Goal: Task Accomplishment & Management: Use online tool/utility

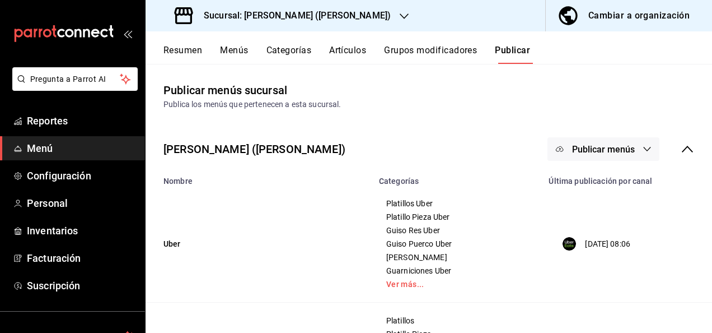
click at [279, 20] on h3 "Sucursal: [PERSON_NAME] ([PERSON_NAME])" at bounding box center [293, 15] width 196 height 13
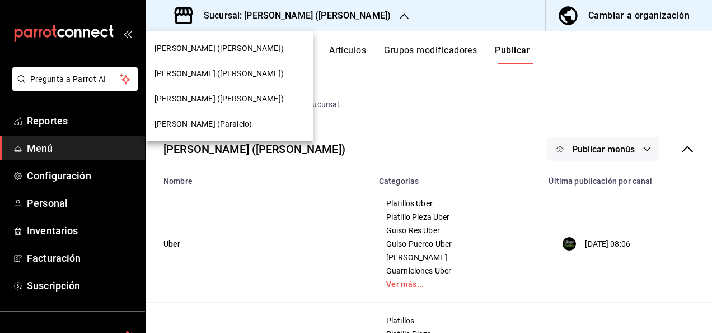
click at [181, 130] on div "[PERSON_NAME] (Paralelo)" at bounding box center [230, 123] width 168 height 25
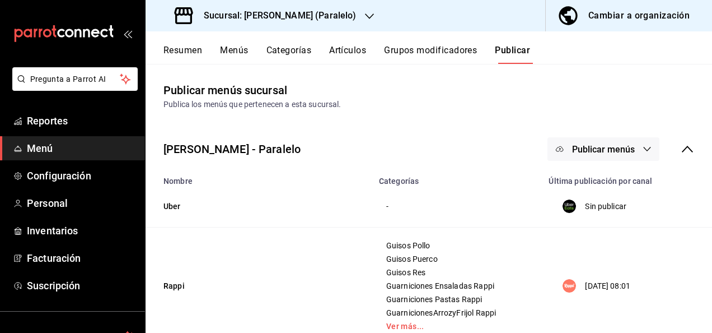
click at [180, 53] on button "Resumen" at bounding box center [182, 54] width 39 height 19
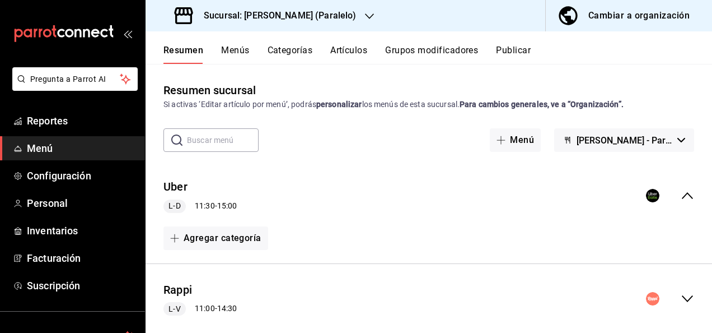
click at [681, 300] on icon "collapse-menu-row" at bounding box center [687, 298] width 13 height 13
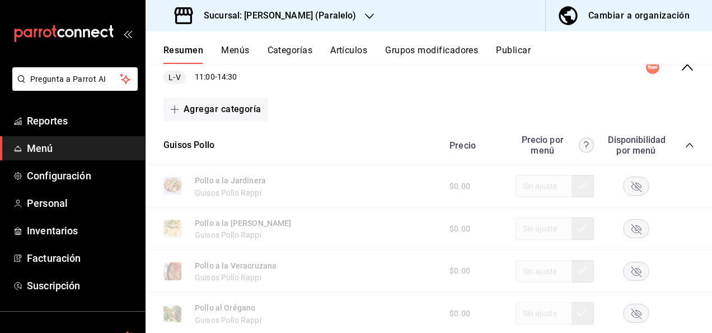
scroll to position [238, 0]
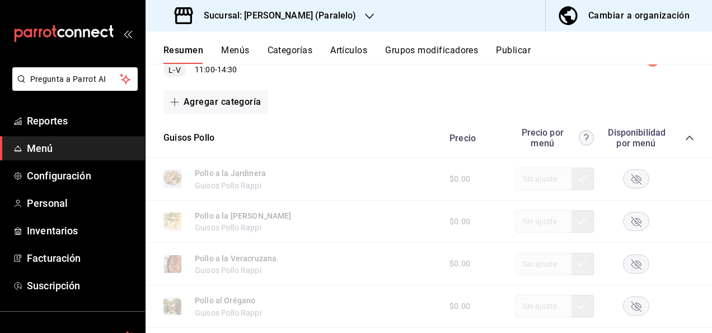
click at [685, 134] on icon "collapse-category-row" at bounding box center [689, 137] width 9 height 9
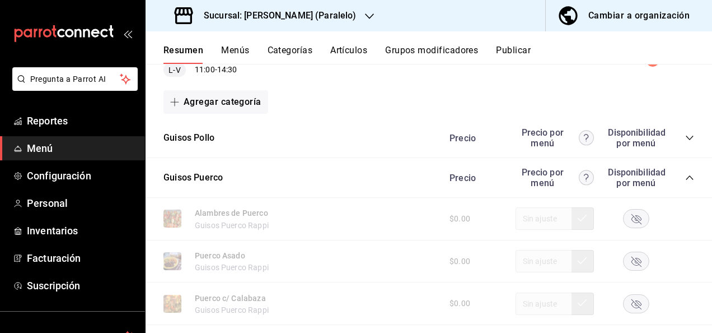
click at [685, 180] on icon "collapse-category-row" at bounding box center [689, 177] width 9 height 9
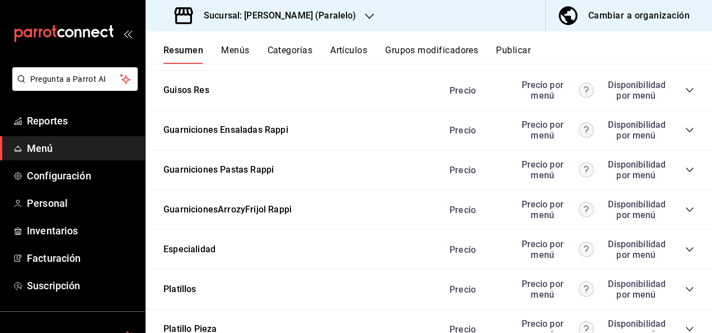
scroll to position [470, 0]
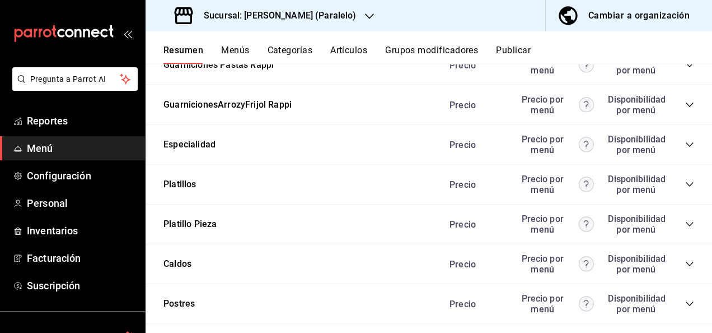
click at [684, 219] on div "Precio Precio por menú Disponibilidad por menú" at bounding box center [566, 223] width 256 height 21
click at [685, 223] on icon "collapse-category-row" at bounding box center [689, 223] width 9 height 9
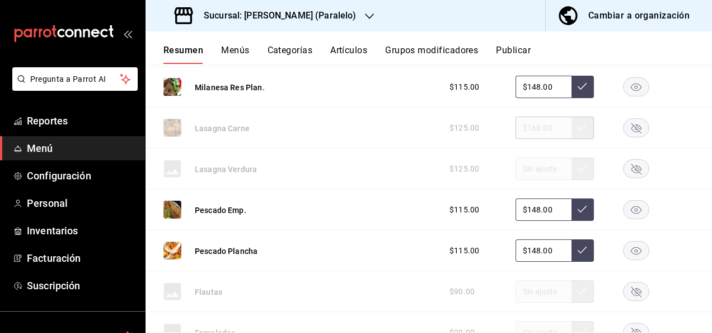
scroll to position [1105, 0]
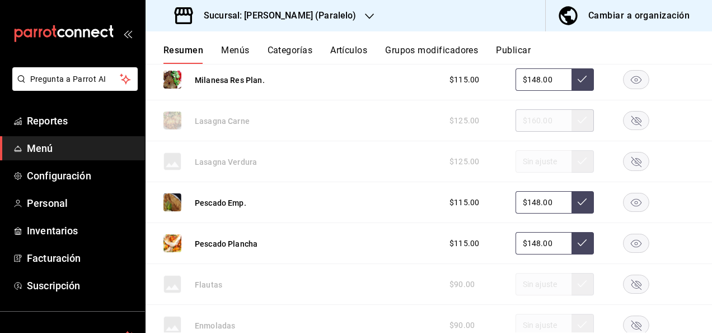
click at [635, 120] on rect "button" at bounding box center [637, 120] width 26 height 18
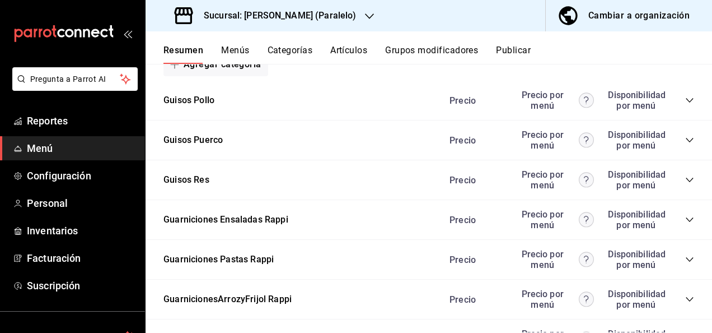
scroll to position [202, 0]
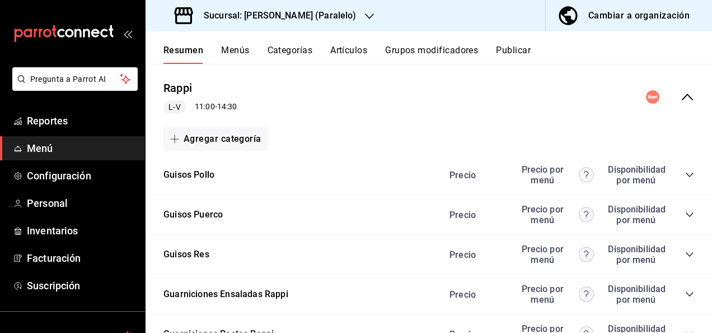
click at [685, 215] on icon "collapse-category-row" at bounding box center [689, 214] width 9 height 9
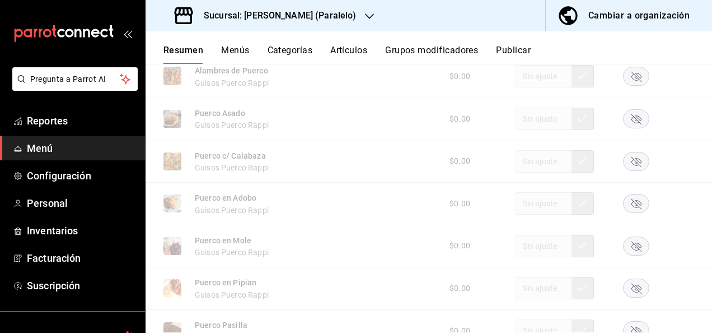
scroll to position [418, 0]
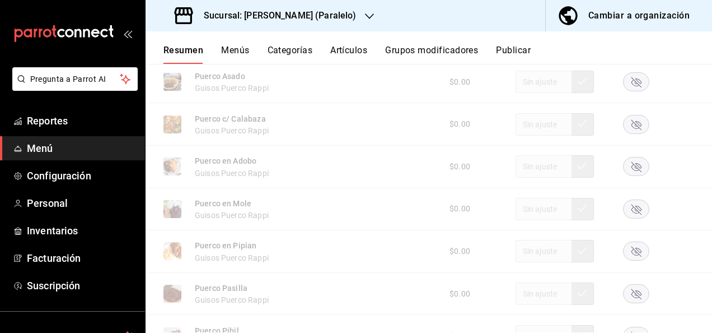
click at [627, 123] on rect "button" at bounding box center [637, 124] width 26 height 18
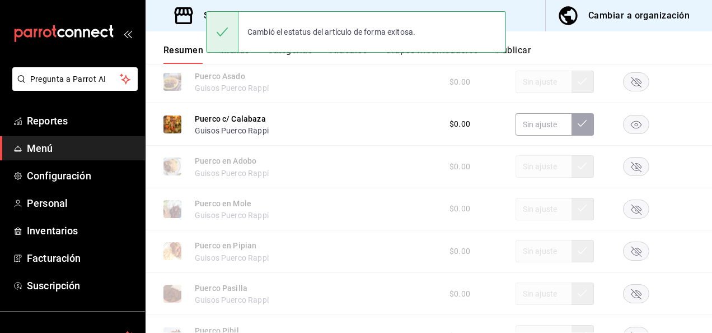
click at [523, 52] on button "Publicar" at bounding box center [513, 54] width 35 height 19
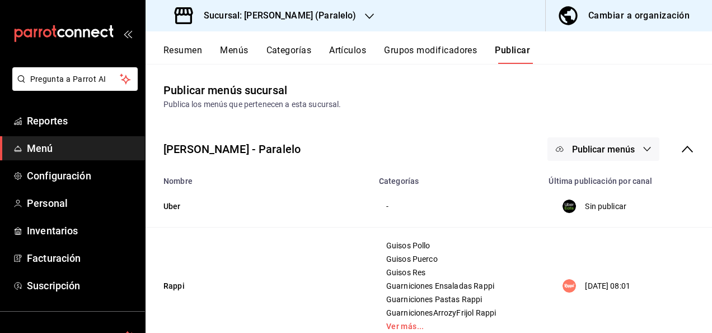
click at [604, 149] on span "Publicar menús" at bounding box center [603, 149] width 63 height 11
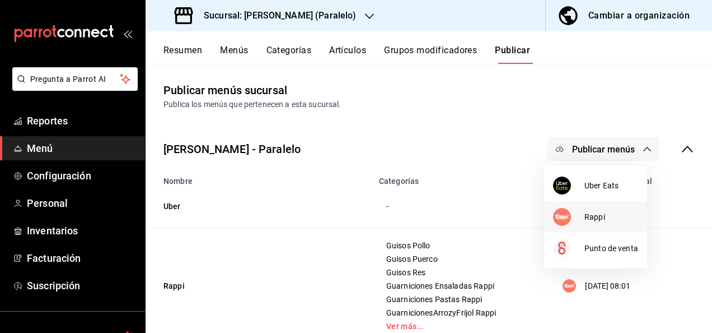
click at [587, 222] on span "Rappi" at bounding box center [611, 217] width 54 height 12
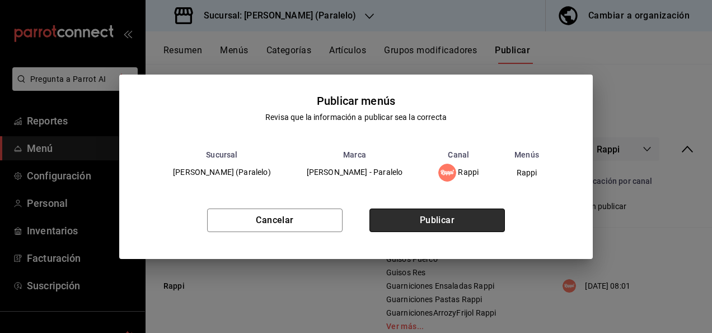
click at [458, 228] on button "Publicar" at bounding box center [436, 220] width 135 height 24
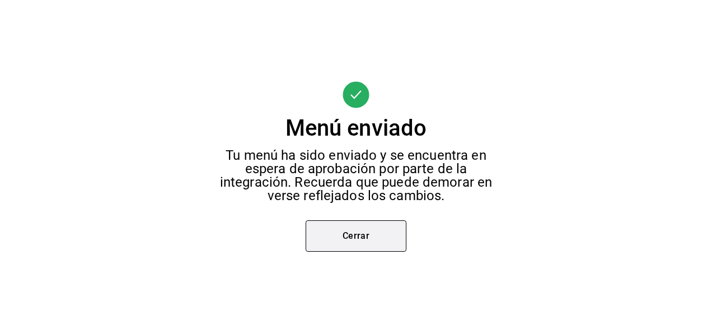
click at [358, 226] on button "Cerrar" at bounding box center [356, 235] width 101 height 31
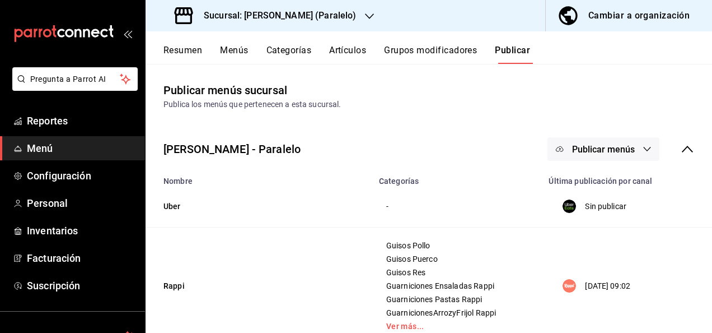
click at [185, 54] on button "Resumen" at bounding box center [182, 54] width 39 height 19
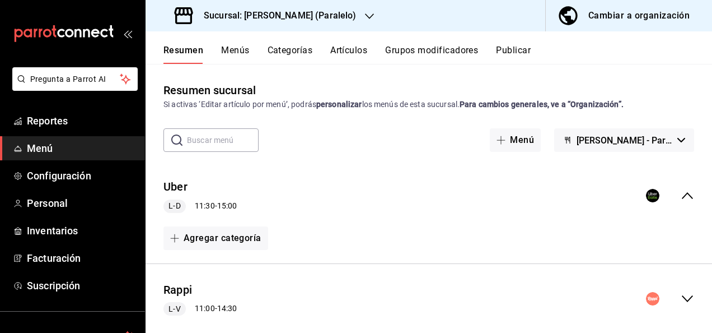
click at [317, 22] on div "Sucursal: [PERSON_NAME] (Paralelo)" at bounding box center [267, 15] width 224 height 31
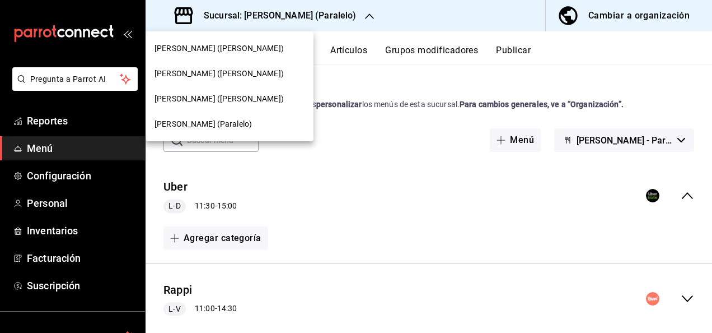
click at [191, 52] on span "[PERSON_NAME] ([PERSON_NAME])" at bounding box center [219, 49] width 129 height 12
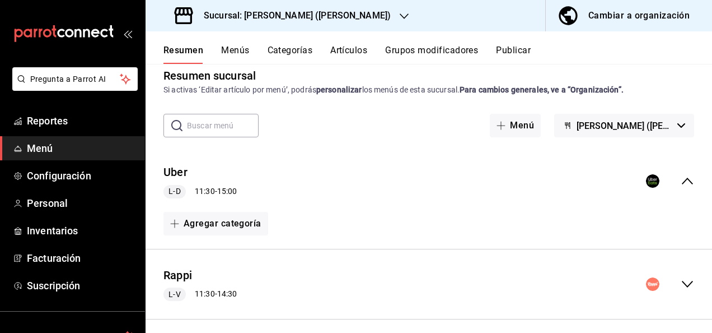
scroll to position [67, 0]
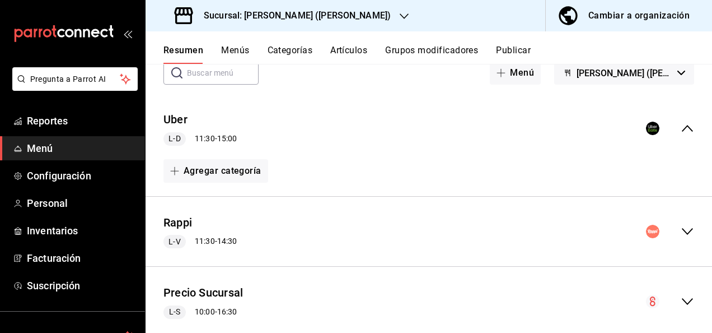
click at [681, 227] on icon "collapse-menu-row" at bounding box center [687, 230] width 13 height 13
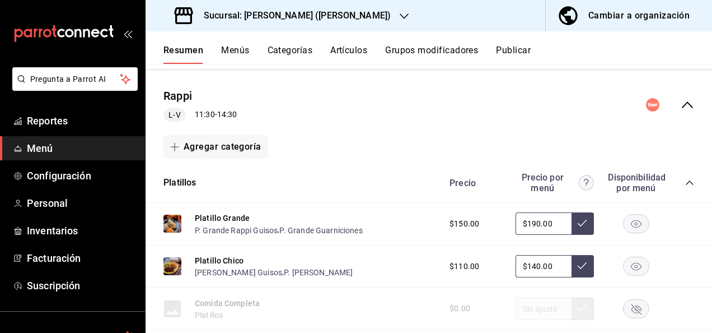
scroll to position [223, 0]
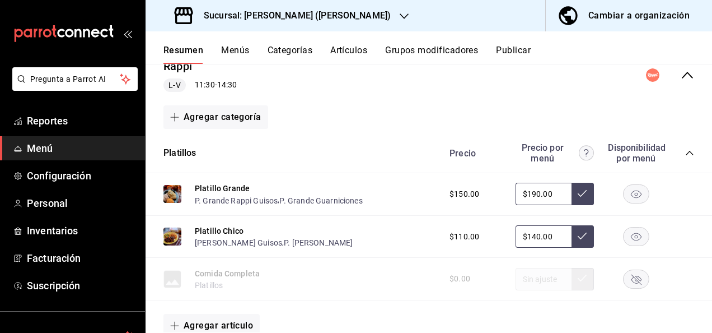
click at [685, 148] on icon "collapse-category-row" at bounding box center [689, 152] width 9 height 9
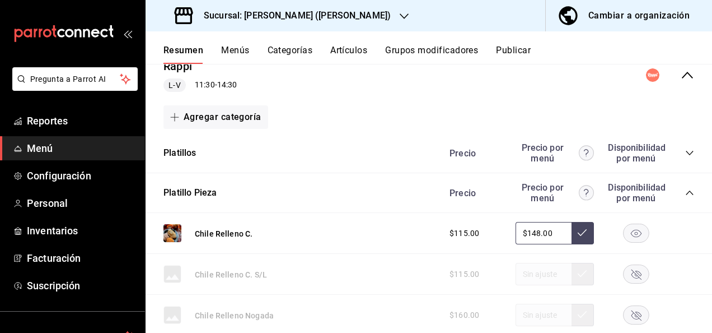
click at [685, 190] on icon "collapse-category-row" at bounding box center [689, 192] width 9 height 9
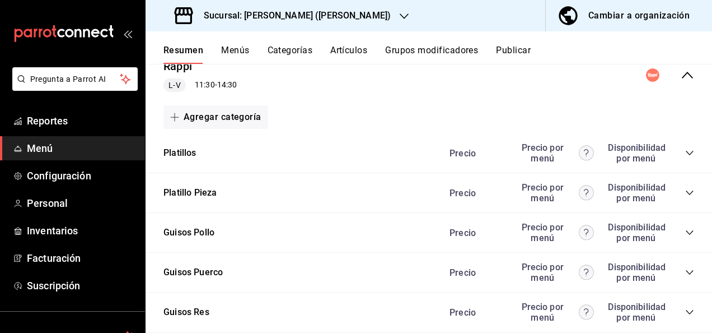
click at [685, 233] on icon "collapse-category-row" at bounding box center [689, 232] width 9 height 9
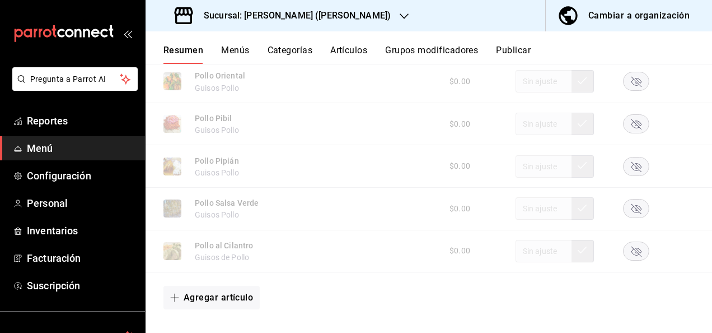
scroll to position [850, 0]
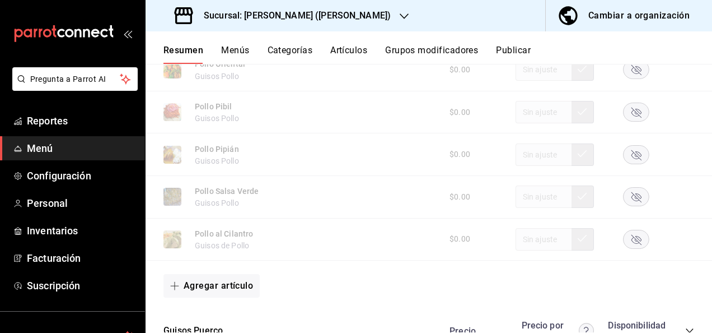
click at [629, 238] on rect "button" at bounding box center [637, 239] width 26 height 18
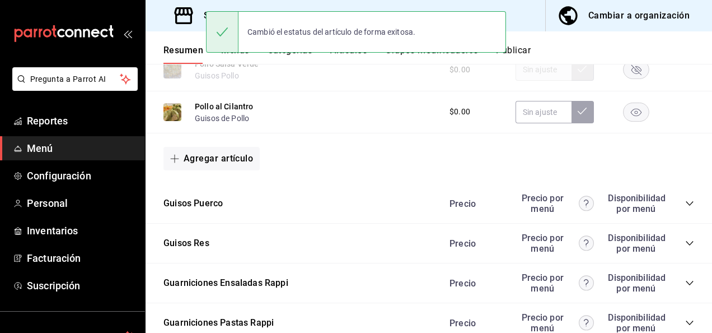
scroll to position [1067, 0]
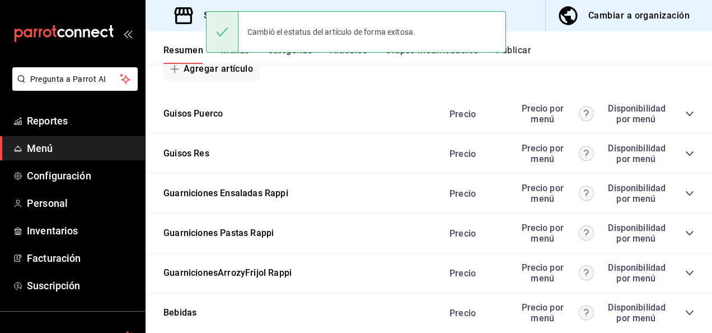
click at [685, 118] on icon "collapse-category-row" at bounding box center [689, 113] width 9 height 9
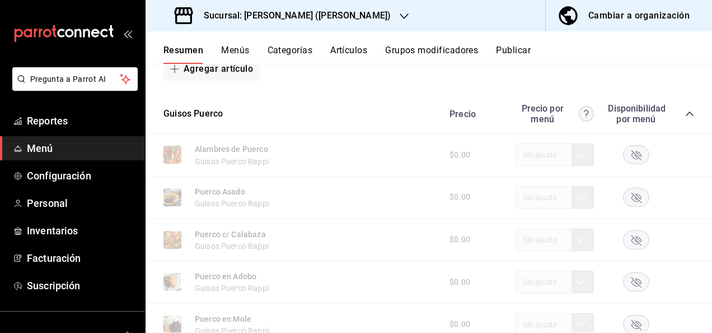
click at [636, 247] on rect "button" at bounding box center [637, 239] width 26 height 18
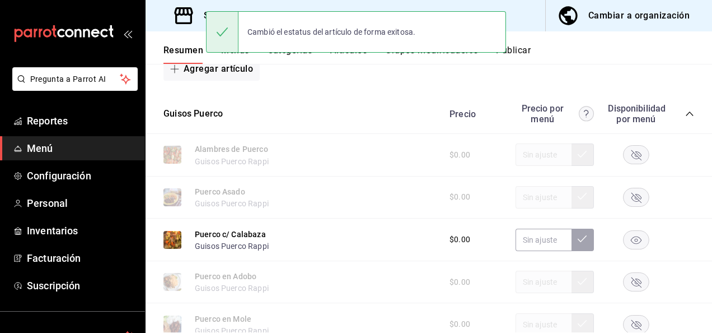
click at [526, 53] on button "Publicar" at bounding box center [513, 54] width 35 height 19
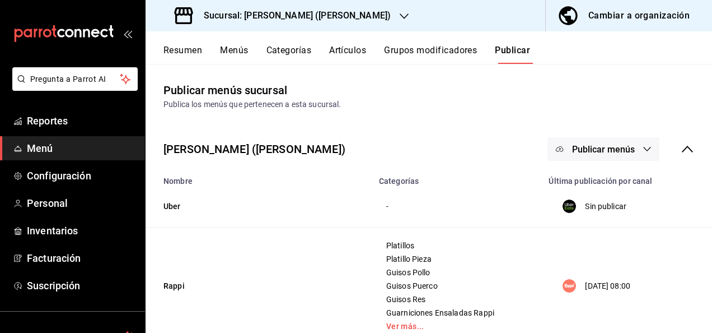
click at [191, 50] on button "Resumen" at bounding box center [182, 54] width 39 height 19
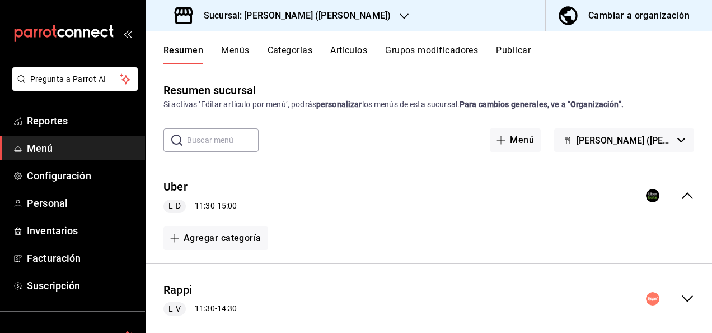
click at [682, 300] on icon "collapse-menu-row" at bounding box center [687, 298] width 11 height 7
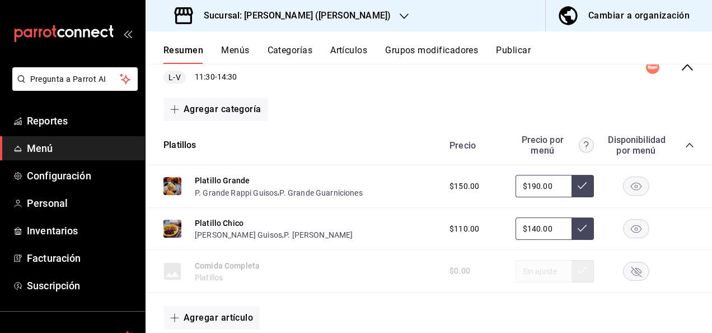
scroll to position [298, 0]
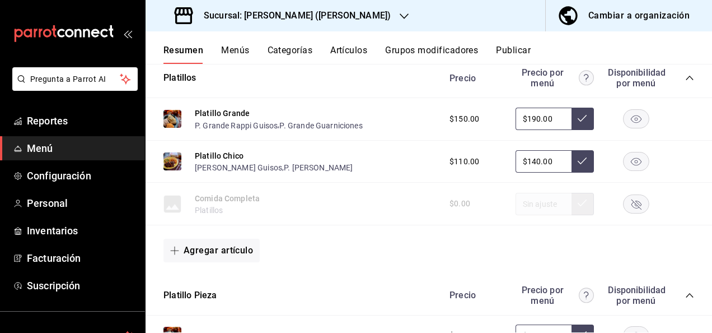
click at [681, 72] on div "Precio Precio por menú Disponibilidad por menú" at bounding box center [566, 77] width 256 height 21
click at [686, 76] on icon "collapse-category-row" at bounding box center [689, 78] width 7 height 4
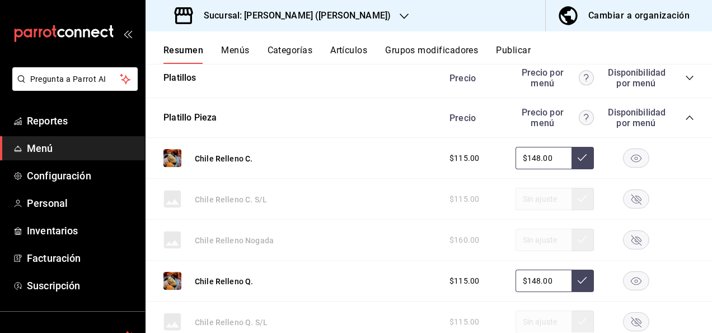
click at [685, 118] on icon "collapse-category-row" at bounding box center [689, 117] width 9 height 9
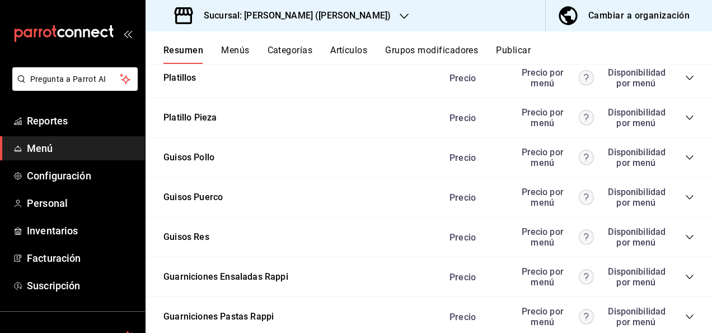
click at [686, 317] on icon "collapse-category-row" at bounding box center [689, 316] width 7 height 4
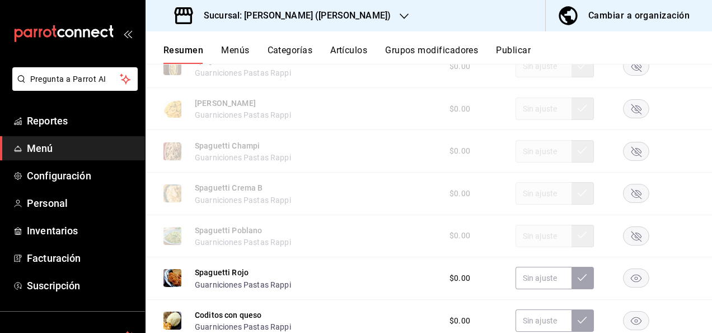
scroll to position [605, 0]
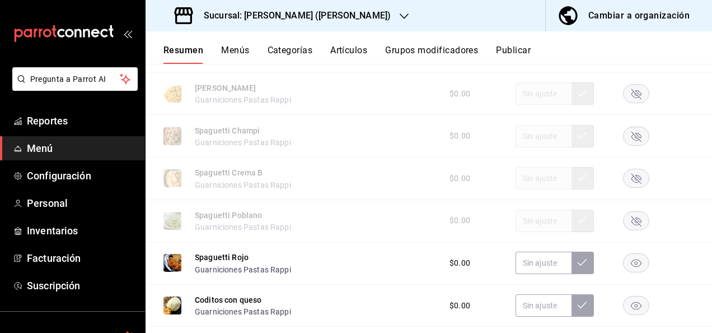
click at [635, 177] on rect "button" at bounding box center [637, 178] width 26 height 18
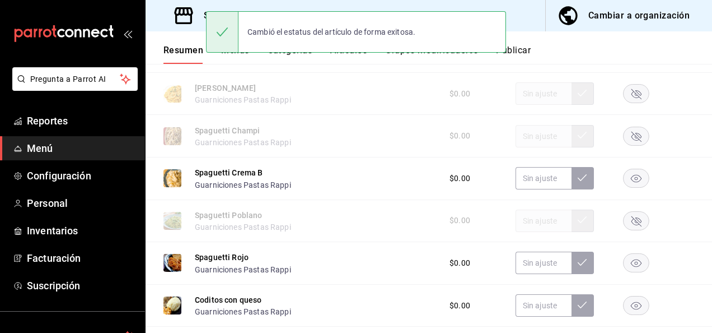
click at [527, 52] on button "Publicar" at bounding box center [513, 54] width 35 height 19
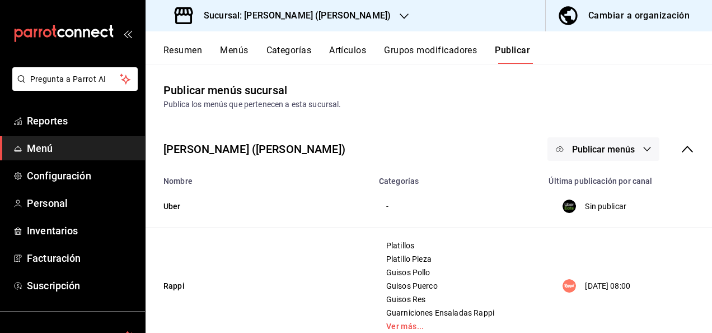
click at [619, 150] on span "Publicar menús" at bounding box center [603, 149] width 63 height 11
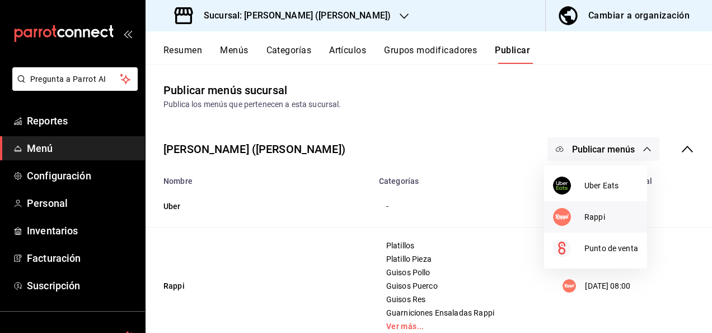
click at [581, 214] on div at bounding box center [568, 217] width 31 height 18
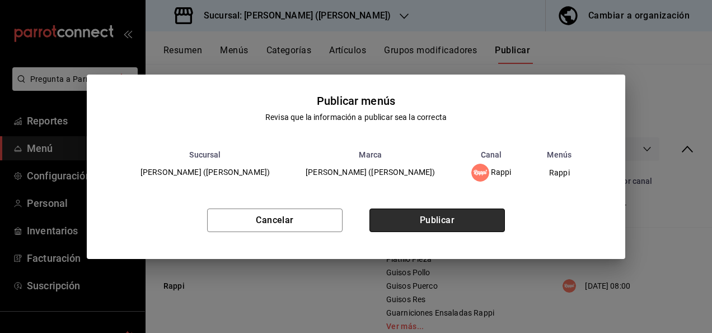
click at [437, 224] on button "Publicar" at bounding box center [436, 220] width 135 height 24
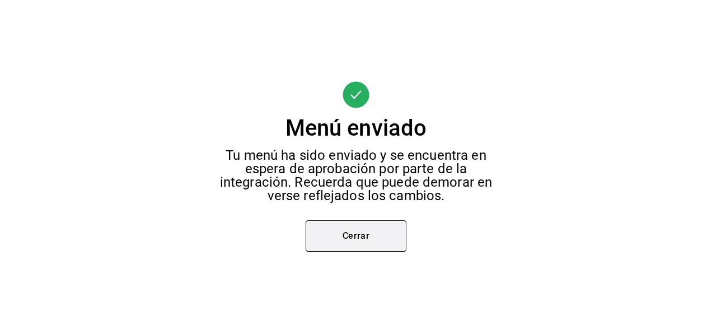
click at [346, 236] on button "Cerrar" at bounding box center [356, 235] width 101 height 31
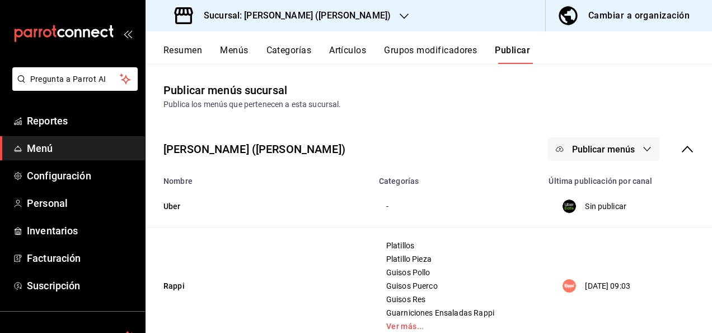
click at [248, 19] on h3 "Sucursal: [PERSON_NAME] ([PERSON_NAME])" at bounding box center [293, 15] width 196 height 13
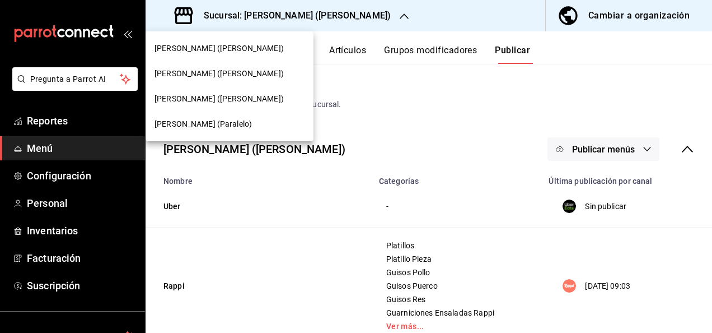
click at [205, 100] on span "[PERSON_NAME] ([PERSON_NAME])" at bounding box center [219, 99] width 129 height 12
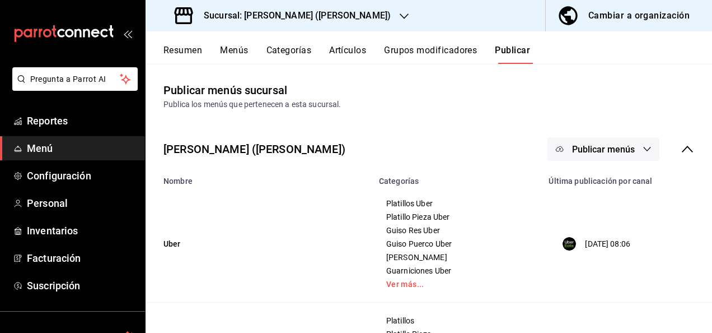
click at [185, 52] on button "Resumen" at bounding box center [182, 54] width 39 height 19
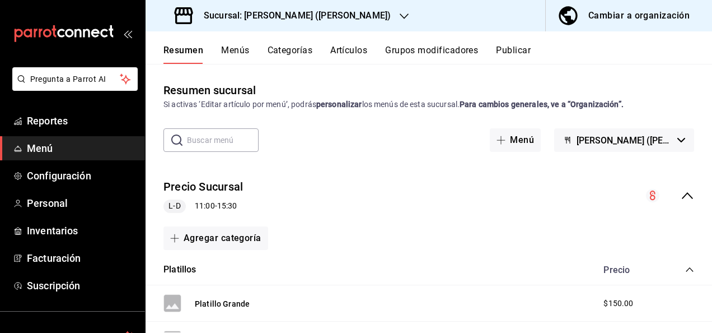
click at [684, 199] on icon "collapse-menu-row" at bounding box center [687, 195] width 13 height 13
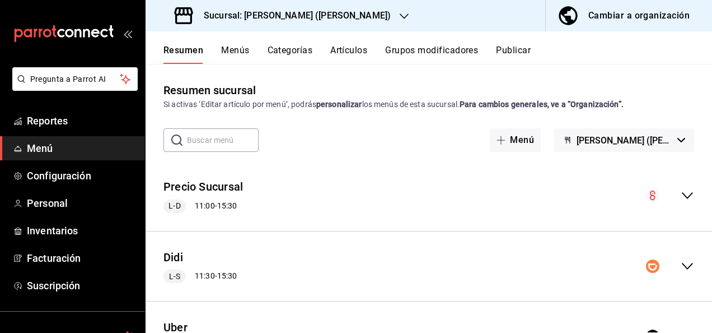
click at [681, 260] on icon "collapse-menu-row" at bounding box center [687, 265] width 13 height 13
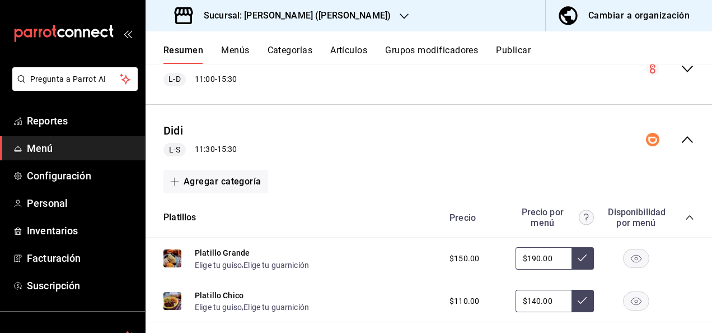
scroll to position [172, 0]
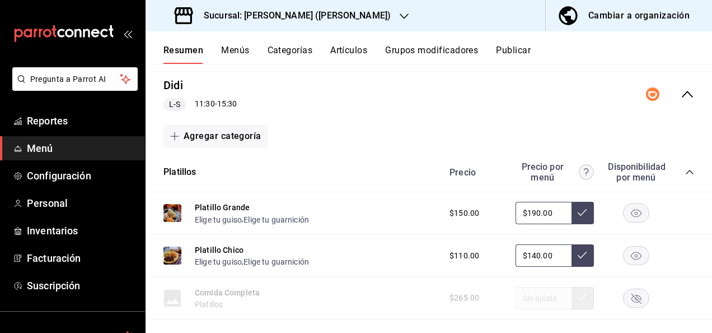
click at [686, 170] on icon "collapse-category-row" at bounding box center [689, 172] width 7 height 4
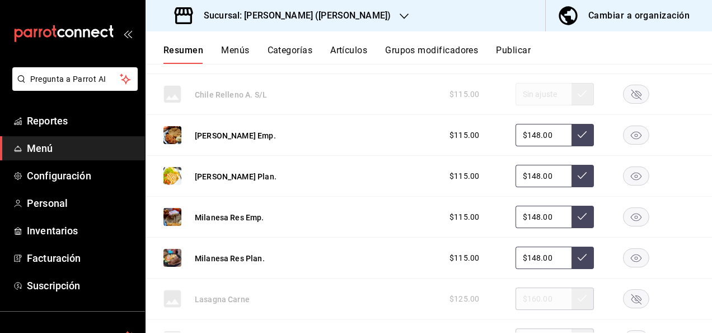
scroll to position [665, 0]
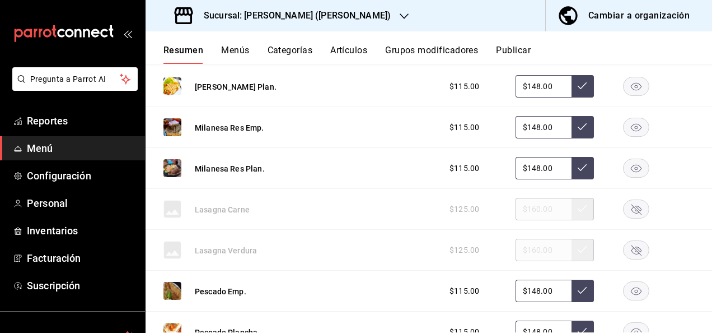
click at [624, 207] on rect "button" at bounding box center [637, 209] width 26 height 18
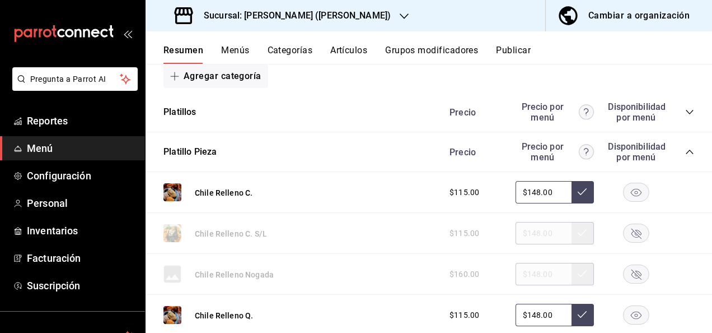
scroll to position [202, 0]
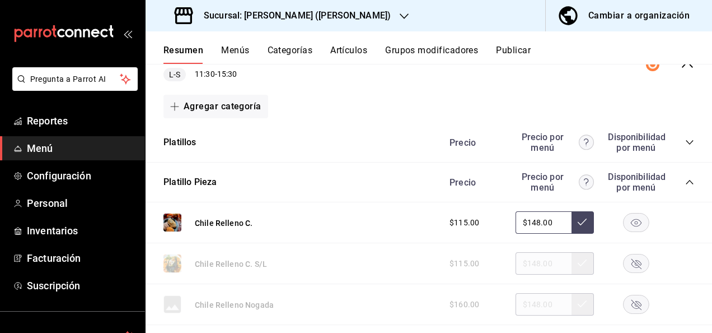
click at [685, 179] on icon "collapse-category-row" at bounding box center [689, 181] width 9 height 9
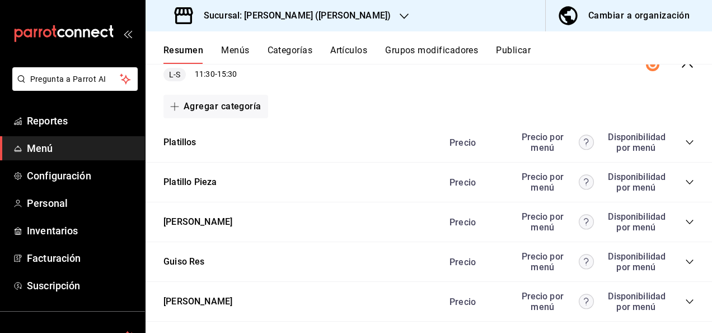
click at [685, 260] on icon "collapse-category-row" at bounding box center [689, 261] width 9 height 9
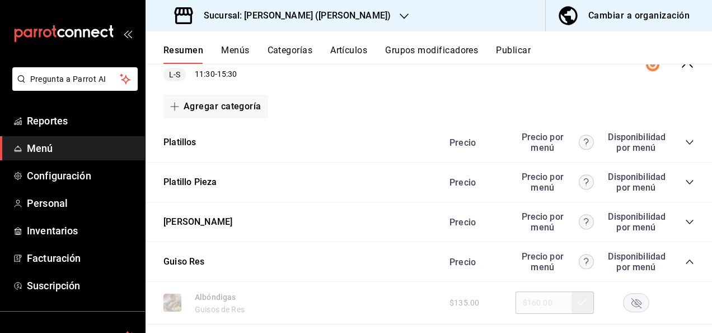
click at [685, 262] on icon "collapse-category-row" at bounding box center [689, 261] width 9 height 9
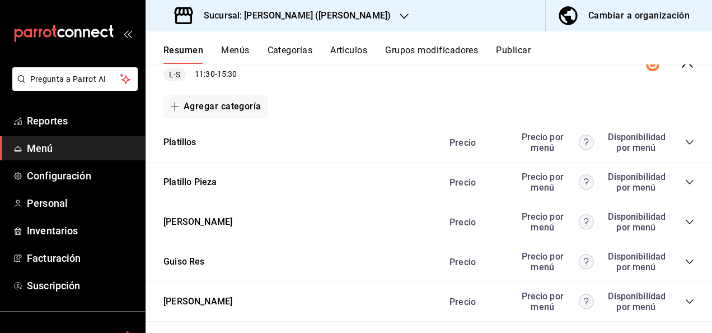
click at [685, 297] on icon "collapse-category-row" at bounding box center [689, 301] width 9 height 9
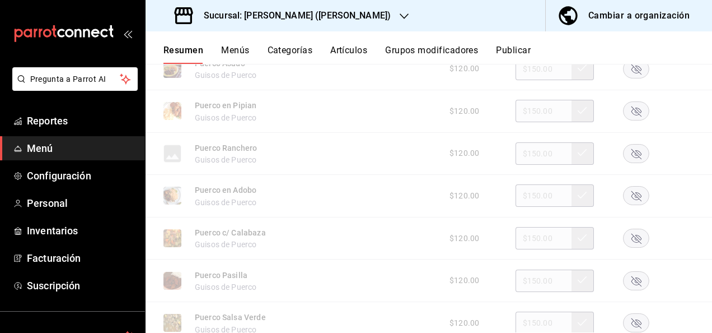
scroll to position [612, 0]
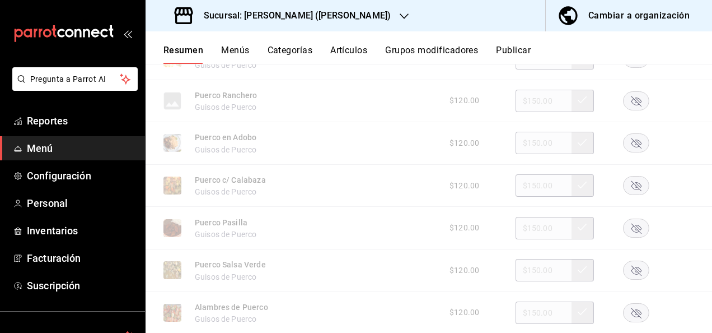
click at [624, 187] on rect "button" at bounding box center [637, 185] width 26 height 18
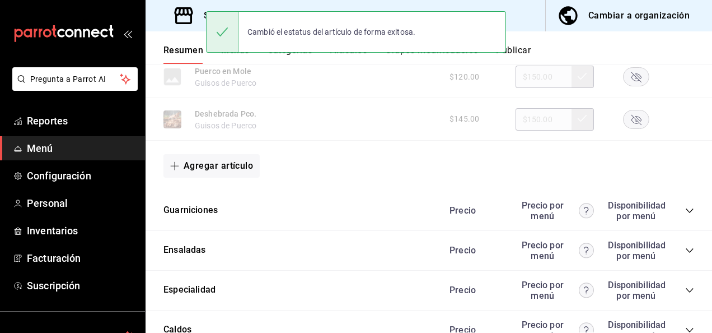
scroll to position [963, 0]
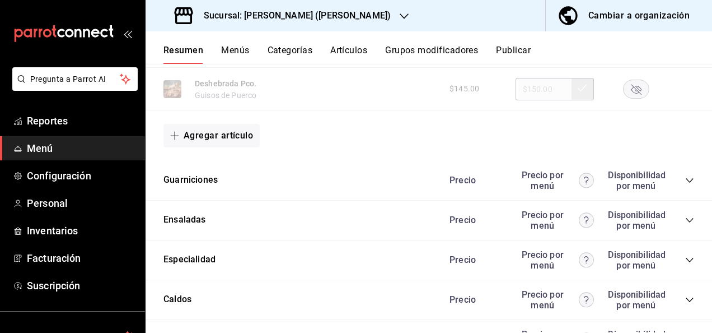
click at [685, 185] on icon "collapse-category-row" at bounding box center [689, 180] width 9 height 9
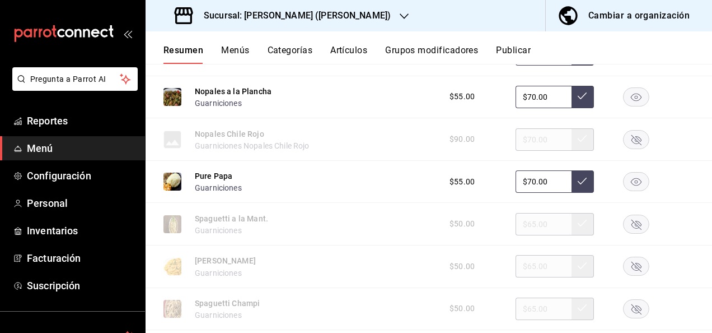
scroll to position [1493, 0]
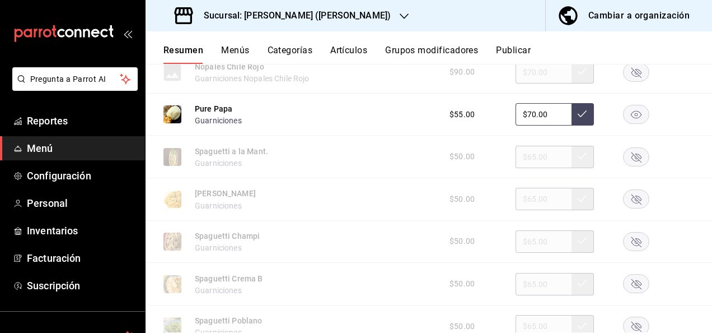
click at [628, 286] on rect "button" at bounding box center [637, 283] width 26 height 18
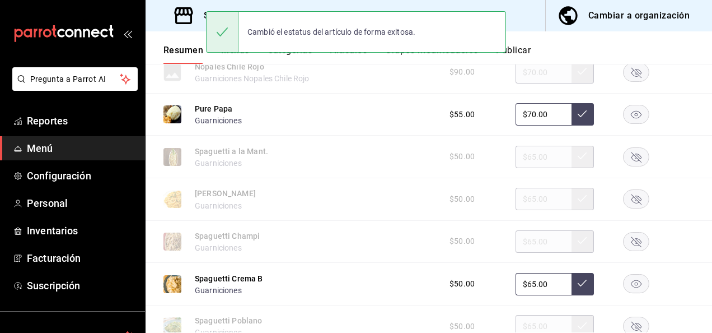
click at [525, 46] on button "Publicar" at bounding box center [513, 54] width 35 height 19
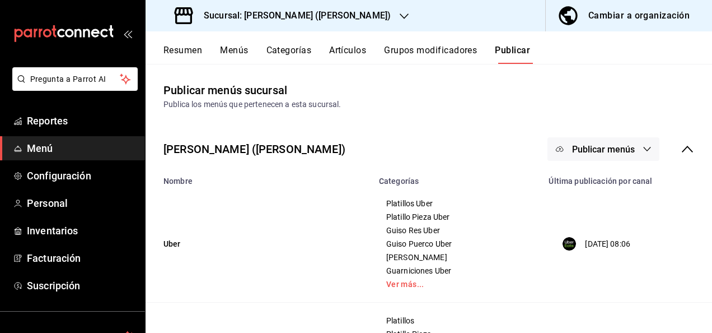
click at [638, 158] on button "Publicar menús" at bounding box center [604, 149] width 112 height 24
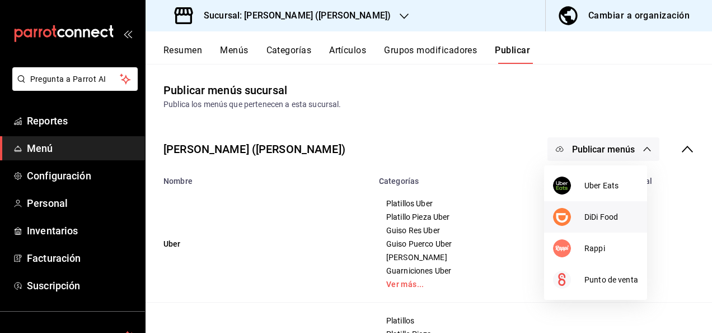
click at [578, 219] on div at bounding box center [568, 217] width 31 height 18
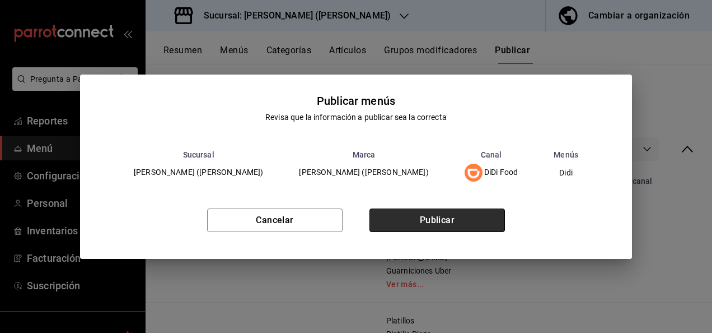
click at [448, 221] on button "Publicar" at bounding box center [436, 220] width 135 height 24
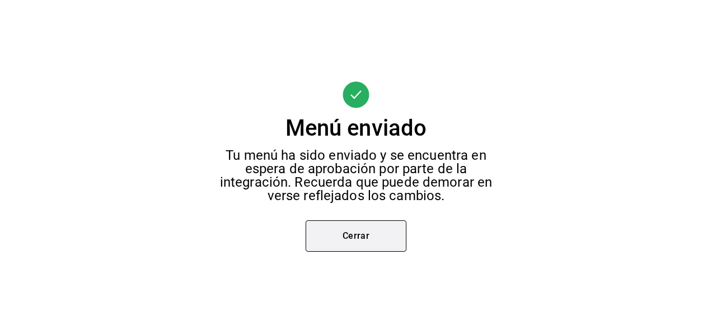
click at [359, 243] on button "Cerrar" at bounding box center [356, 235] width 101 height 31
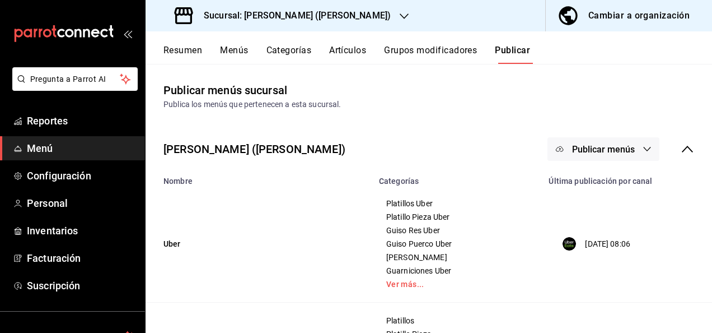
click at [178, 49] on button "Resumen" at bounding box center [182, 54] width 39 height 19
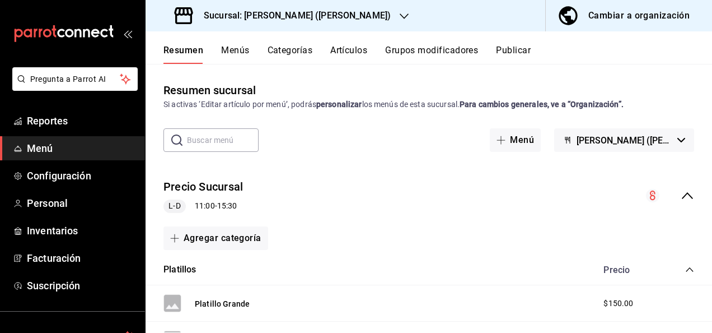
click at [681, 191] on icon "collapse-menu-row" at bounding box center [687, 195] width 13 height 13
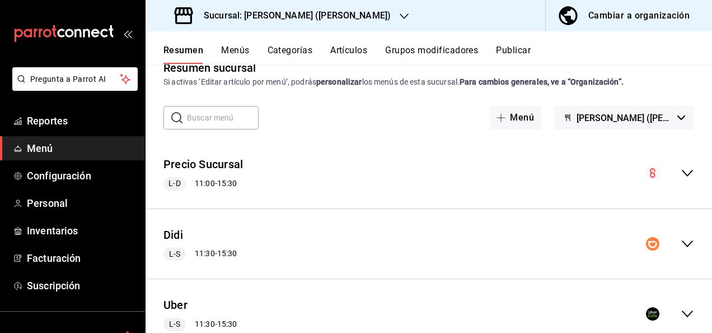
scroll to position [112, 0]
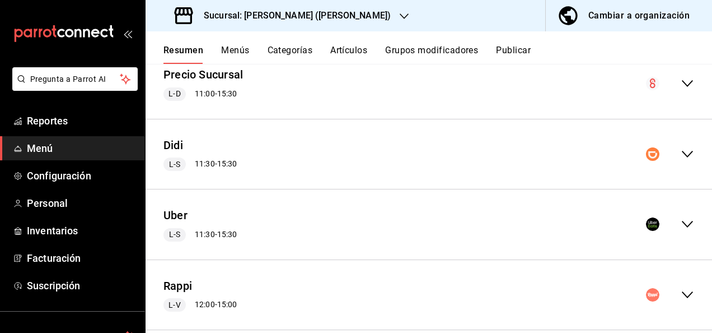
click at [682, 224] on icon "collapse-menu-row" at bounding box center [687, 224] width 11 height 7
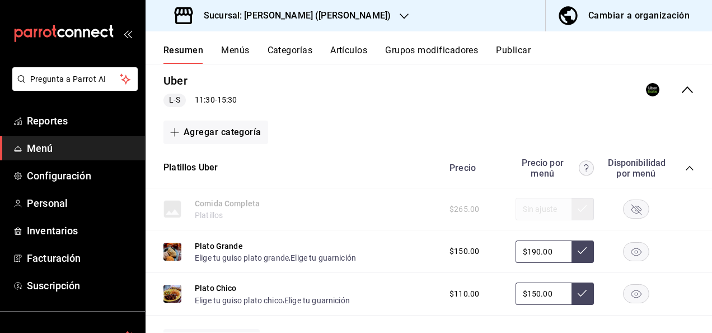
scroll to position [306, 0]
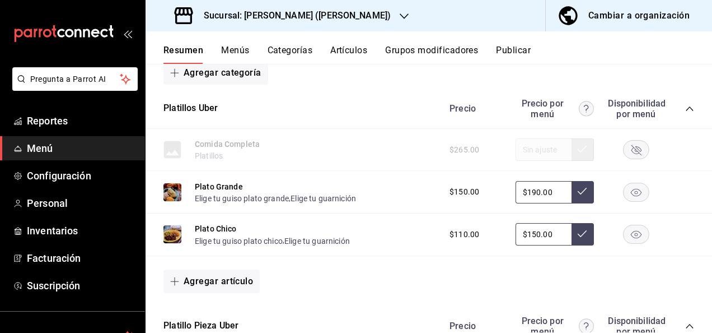
click at [681, 102] on div "Precio Precio por menú Disponibilidad por menú" at bounding box center [566, 108] width 256 height 21
click at [685, 107] on icon "collapse-category-row" at bounding box center [689, 108] width 9 height 9
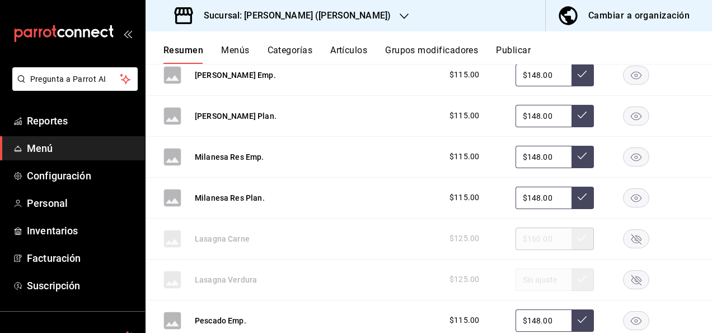
scroll to position [784, 0]
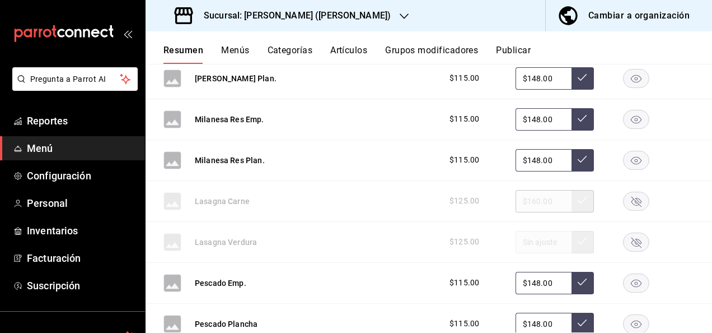
click at [626, 204] on rect "button" at bounding box center [637, 200] width 26 height 18
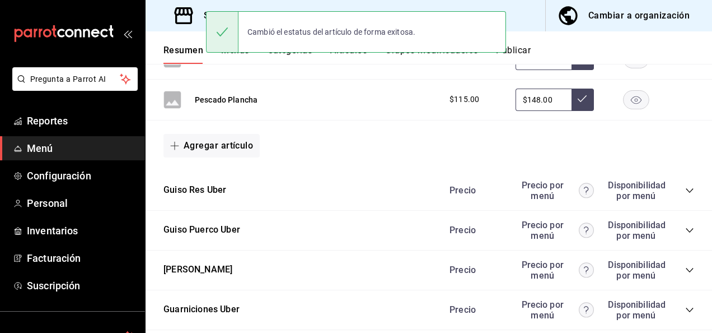
scroll to position [1060, 0]
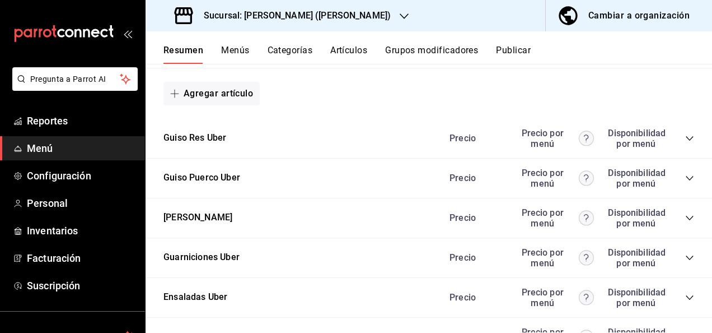
click at [685, 177] on icon "collapse-category-row" at bounding box center [689, 178] width 9 height 9
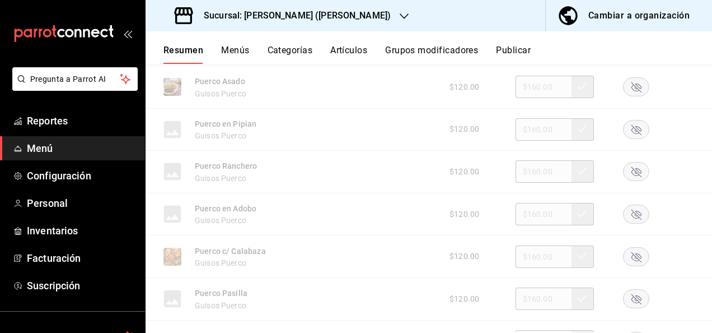
scroll to position [1306, 0]
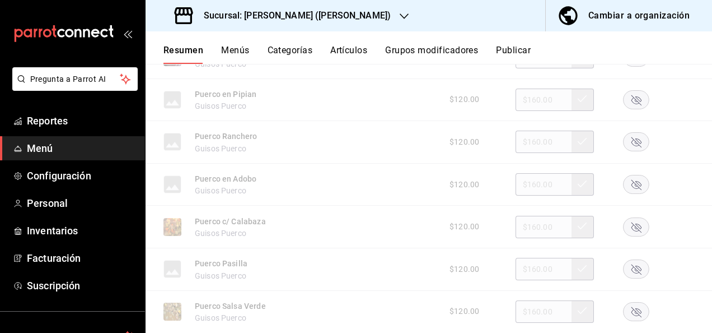
click at [624, 219] on rect "button" at bounding box center [637, 226] width 26 height 18
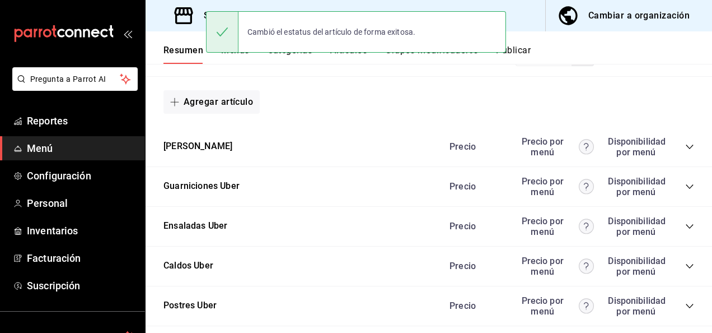
scroll to position [1747, 0]
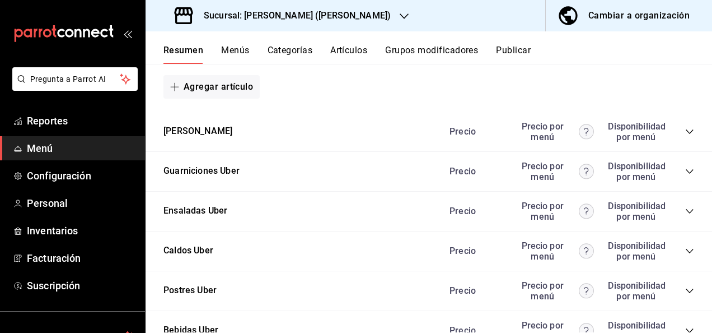
click at [685, 175] on icon "collapse-category-row" at bounding box center [689, 171] width 9 height 9
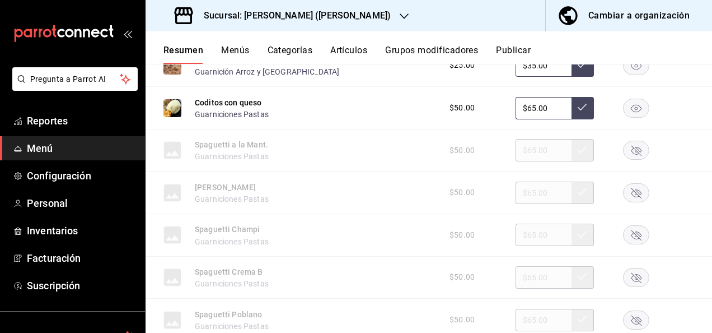
scroll to position [2030, 0]
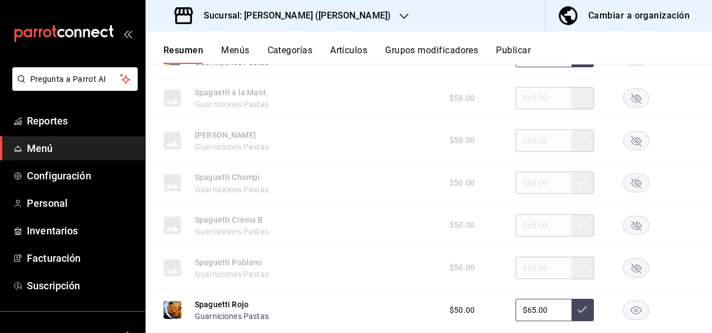
click at [631, 231] on rect "button" at bounding box center [637, 225] width 26 height 18
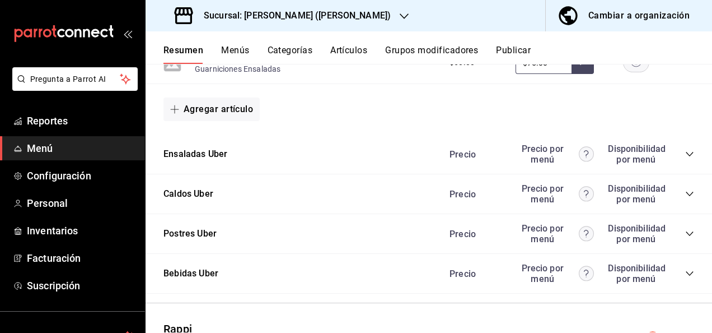
scroll to position [2683, 0]
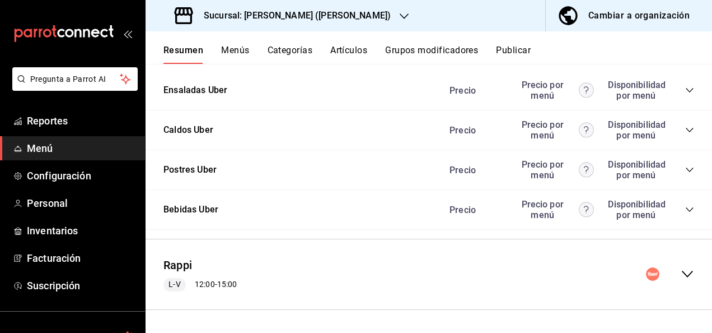
click at [681, 275] on icon "collapse-menu-row" at bounding box center [687, 273] width 13 height 13
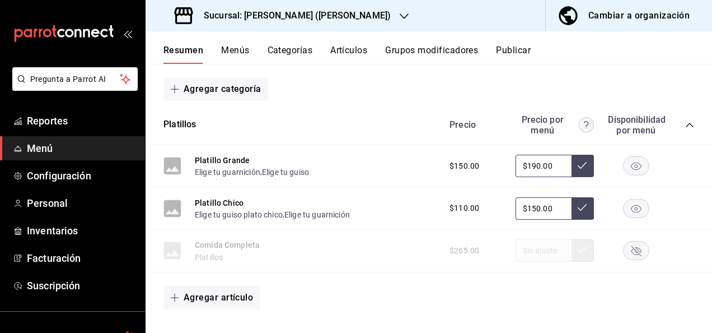
scroll to position [2929, 0]
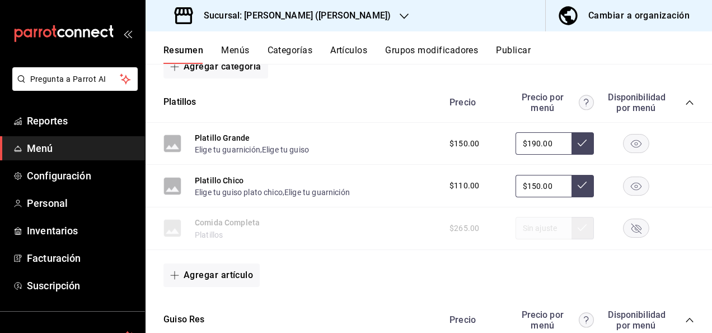
click at [685, 107] on icon "collapse-category-row" at bounding box center [689, 102] width 9 height 9
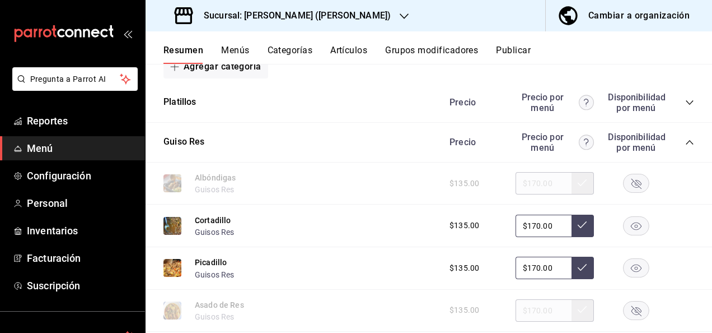
click at [632, 183] on rect "button" at bounding box center [637, 183] width 26 height 18
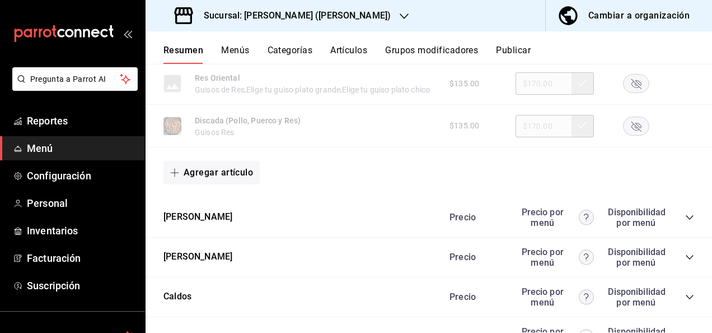
scroll to position [3511, 0]
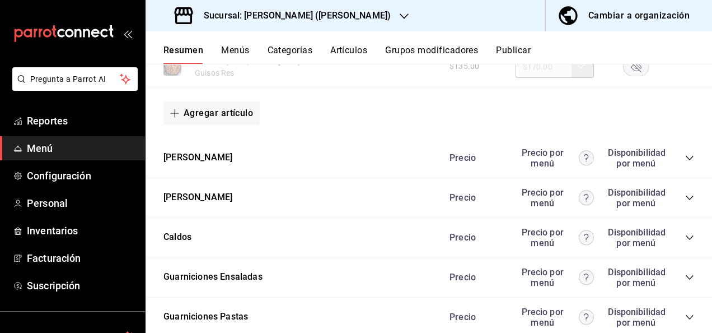
click at [685, 162] on icon "collapse-category-row" at bounding box center [689, 157] width 9 height 9
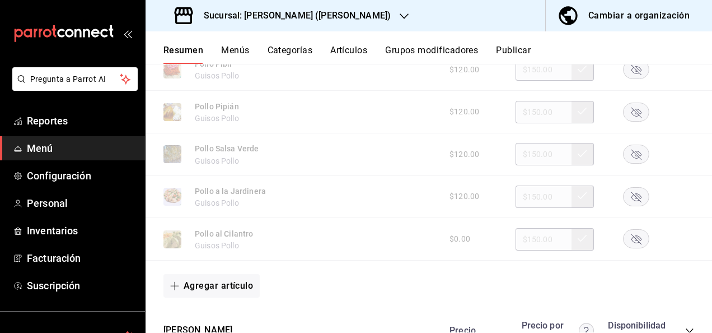
scroll to position [4086, 0]
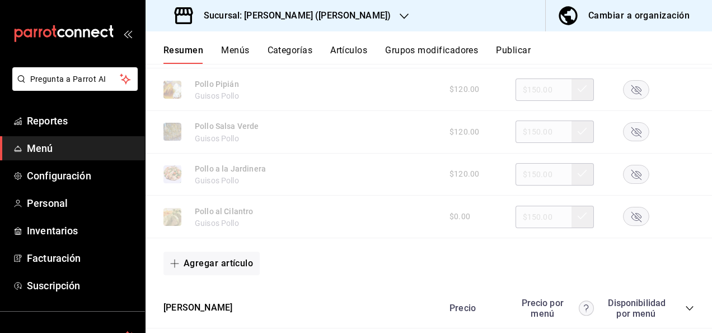
click at [629, 226] on rect "button" at bounding box center [637, 216] width 26 height 18
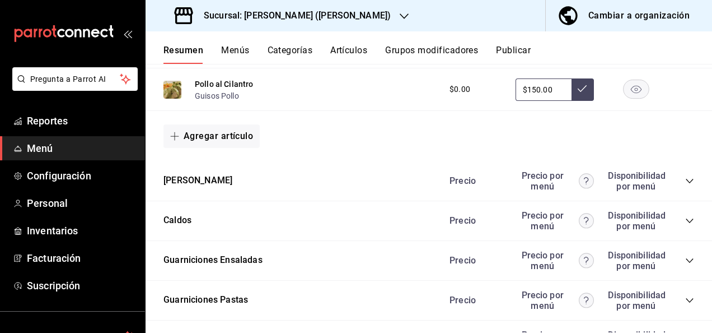
scroll to position [4265, 0]
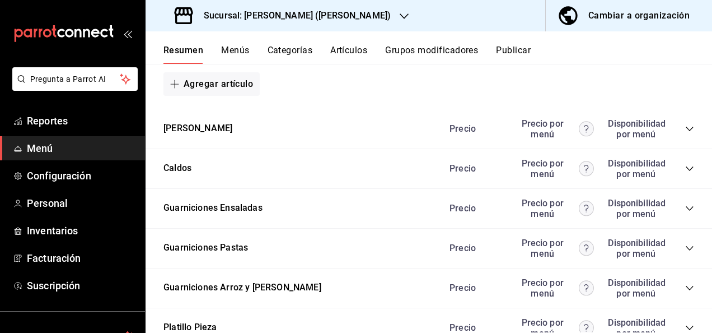
click at [685, 133] on icon "collapse-category-row" at bounding box center [689, 128] width 9 height 9
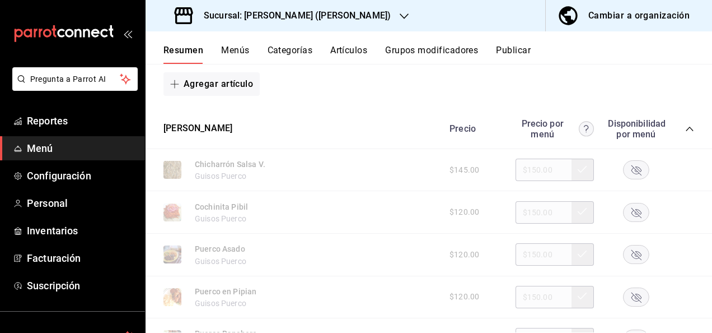
click at [630, 264] on rect "button" at bounding box center [637, 254] width 26 height 18
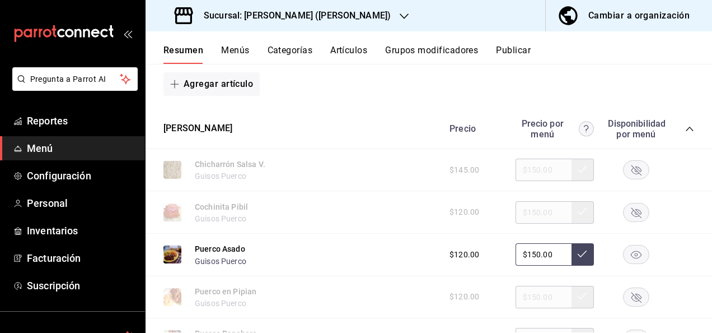
click at [629, 179] on rect "button" at bounding box center [637, 170] width 26 height 18
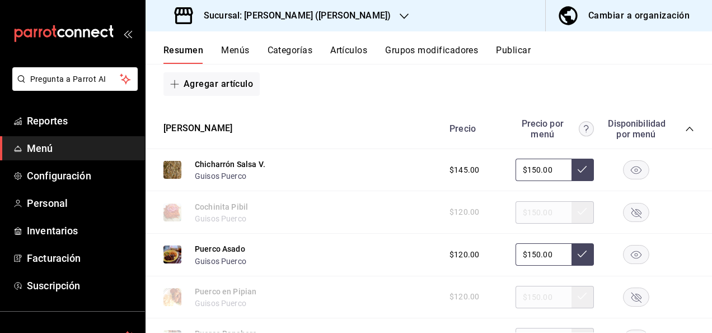
click at [685, 133] on icon "collapse-category-row" at bounding box center [689, 128] width 9 height 9
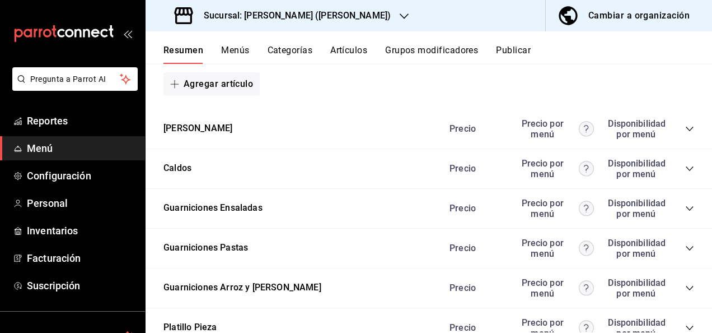
click at [685, 252] on icon "collapse-category-row" at bounding box center [689, 248] width 9 height 9
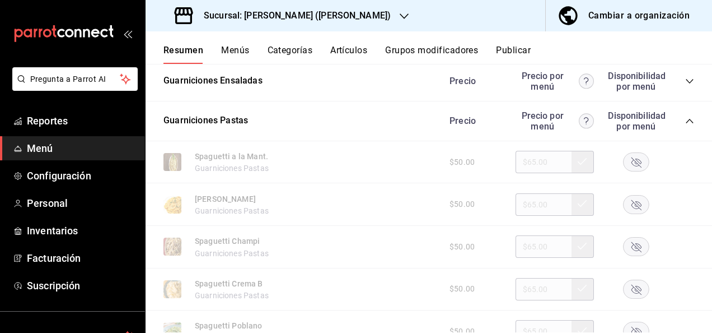
scroll to position [4489, 0]
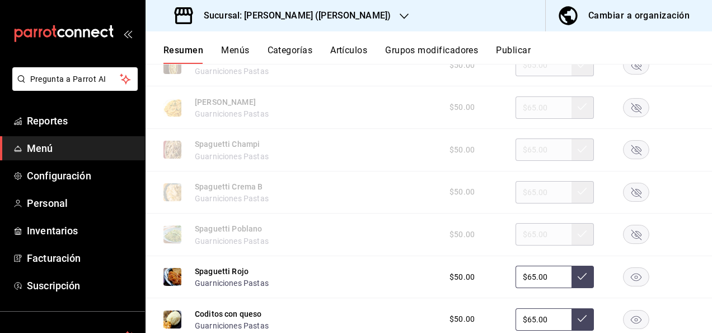
click at [632, 198] on icon "button" at bounding box center [637, 193] width 10 height 10
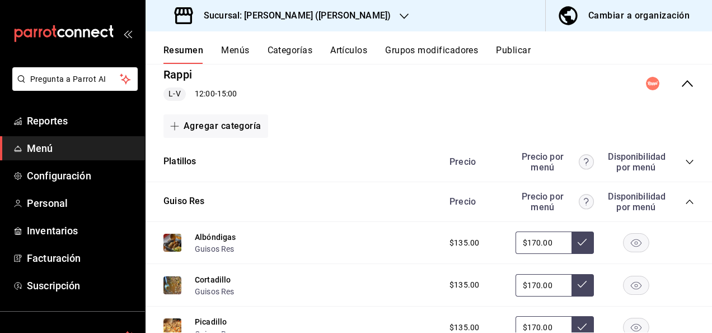
scroll to position [2877, 0]
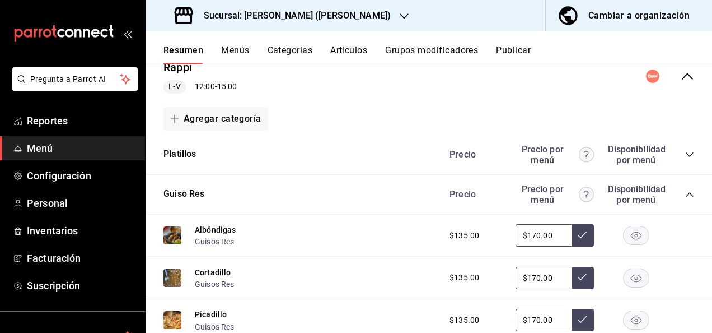
click at [685, 199] on icon "collapse-category-row" at bounding box center [689, 194] width 9 height 9
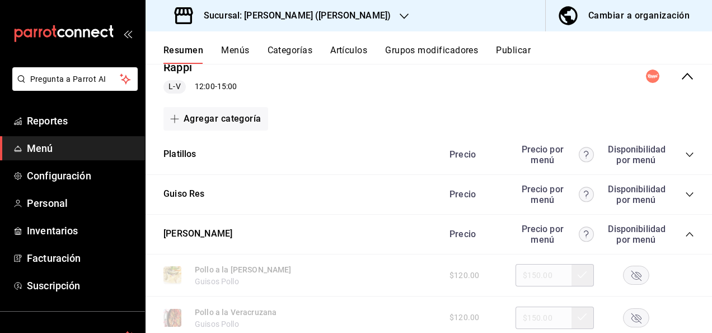
click at [685, 237] on icon "collapse-category-row" at bounding box center [689, 234] width 9 height 9
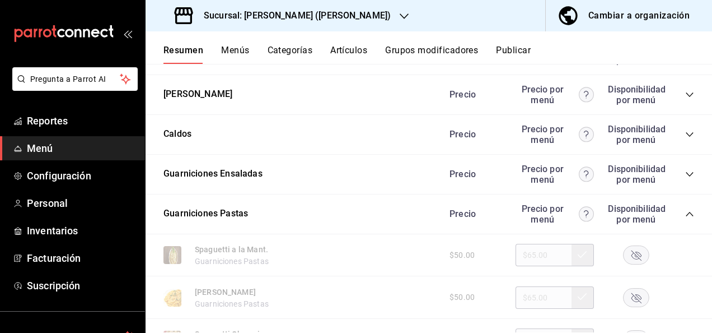
scroll to position [3094, 0]
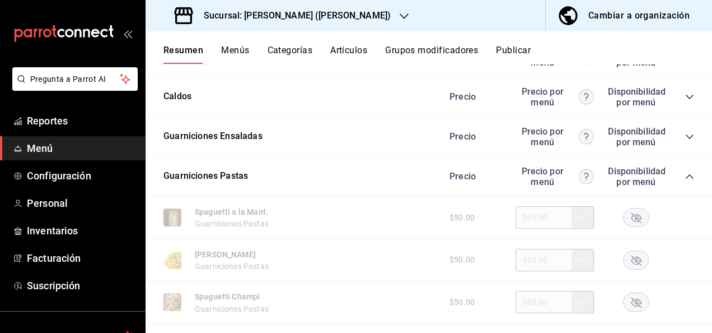
click at [685, 180] on icon "collapse-category-row" at bounding box center [689, 176] width 9 height 9
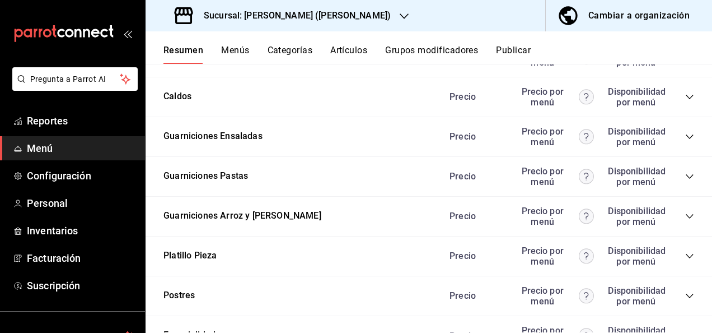
click at [685, 260] on icon "collapse-category-row" at bounding box center [689, 255] width 9 height 9
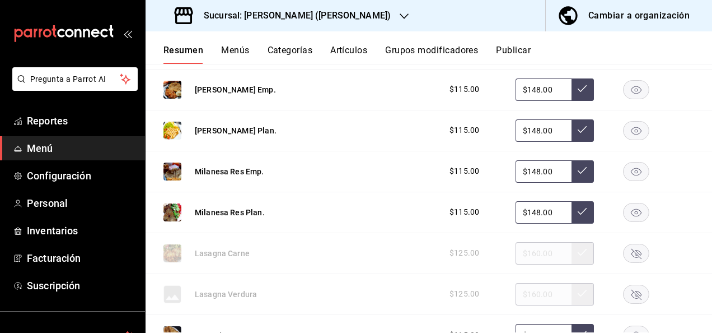
scroll to position [3623, 0]
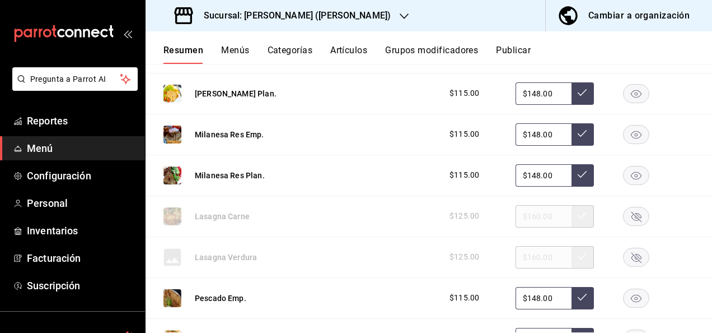
click at [630, 225] on rect "button" at bounding box center [637, 216] width 26 height 18
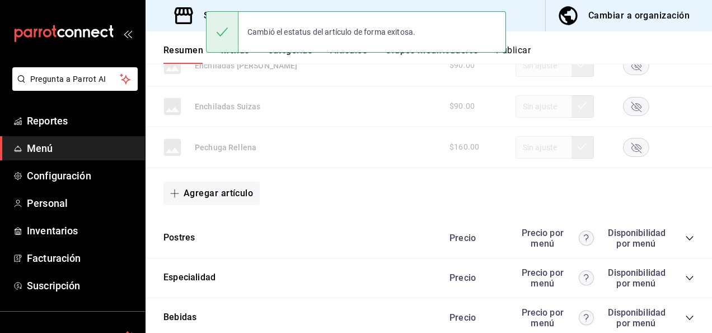
scroll to position [4059, 0]
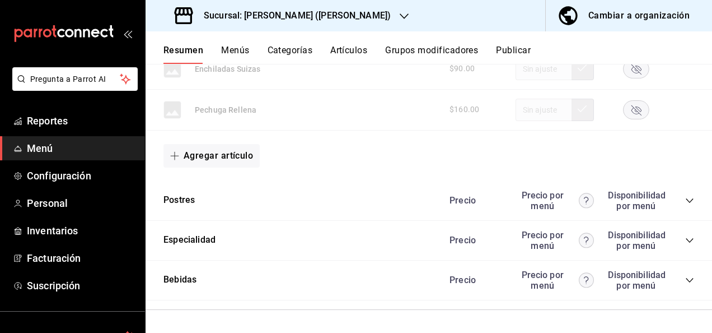
click at [516, 48] on button "Publicar" at bounding box center [513, 54] width 35 height 19
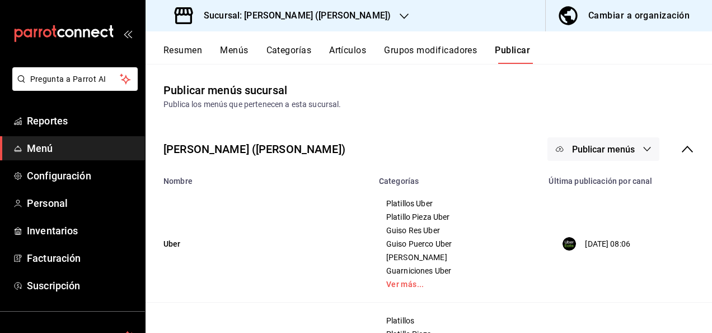
click at [643, 148] on icon "button" at bounding box center [647, 148] width 9 height 9
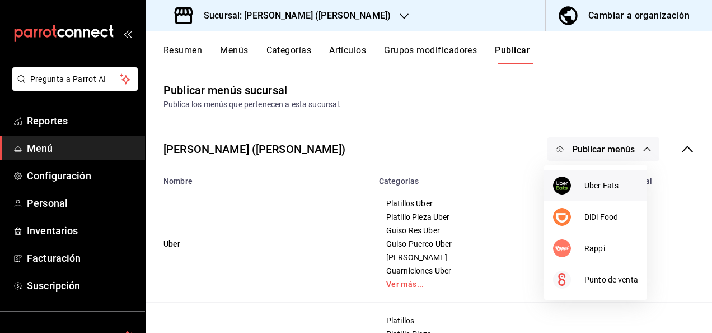
click at [595, 186] on span "Uber Eats" at bounding box center [611, 186] width 54 height 12
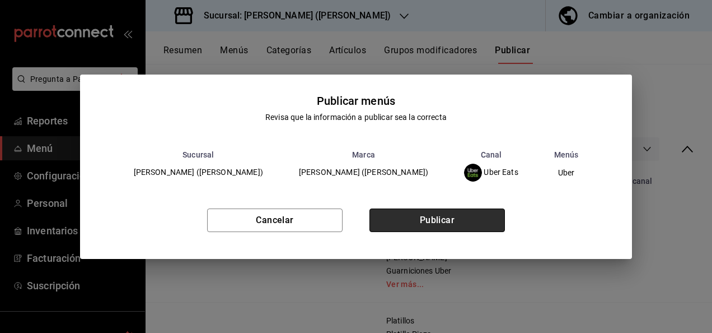
click at [459, 214] on button "Publicar" at bounding box center [436, 220] width 135 height 24
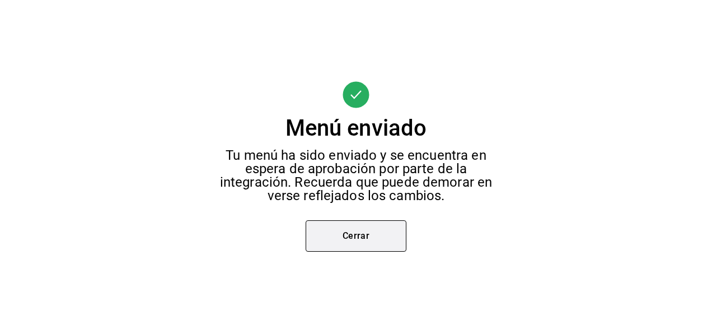
click at [344, 241] on button "Cerrar" at bounding box center [356, 235] width 101 height 31
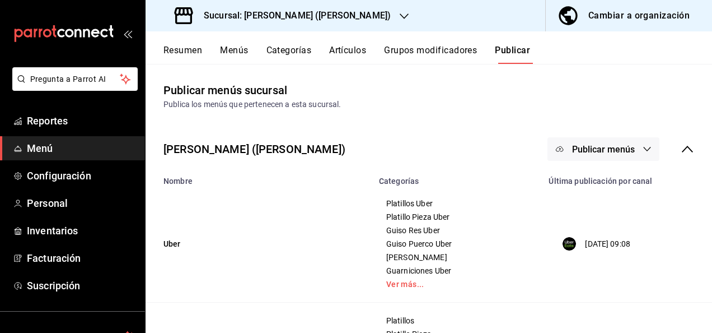
click at [598, 149] on span "Publicar menús" at bounding box center [603, 149] width 63 height 11
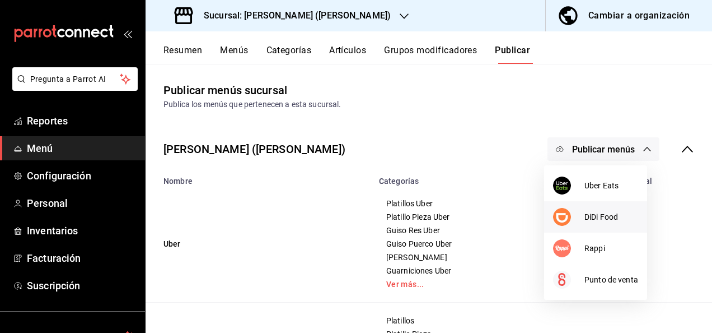
click at [587, 217] on span "DiDi Food" at bounding box center [611, 217] width 54 height 12
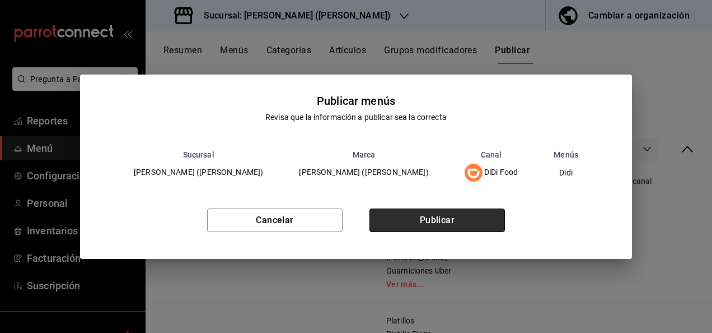
click at [452, 230] on button "Publicar" at bounding box center [436, 220] width 135 height 24
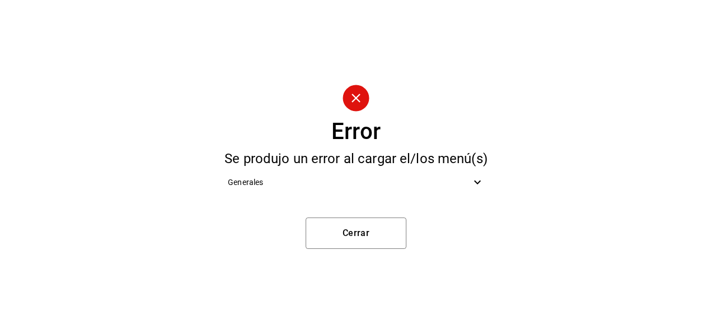
click at [462, 179] on span "Generales" at bounding box center [349, 182] width 243 height 12
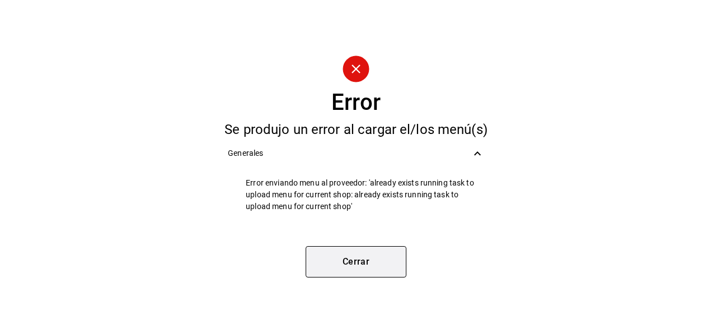
click at [354, 264] on button "Cerrar" at bounding box center [356, 261] width 101 height 31
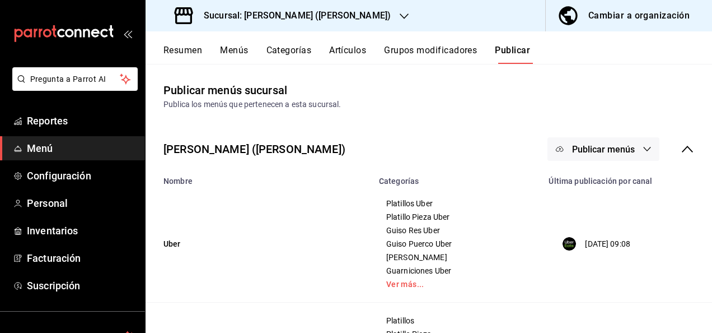
click at [639, 141] on button "Publicar menús" at bounding box center [604, 149] width 112 height 24
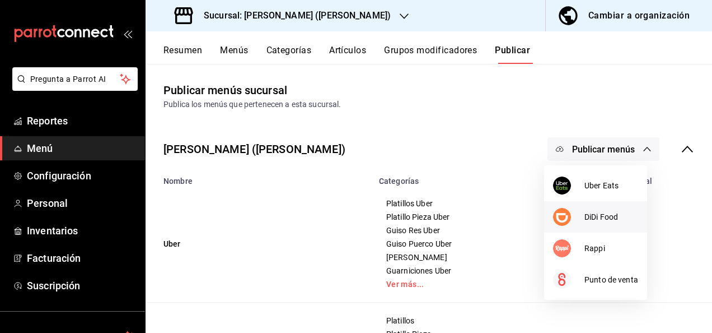
click at [582, 222] on div at bounding box center [568, 217] width 31 height 18
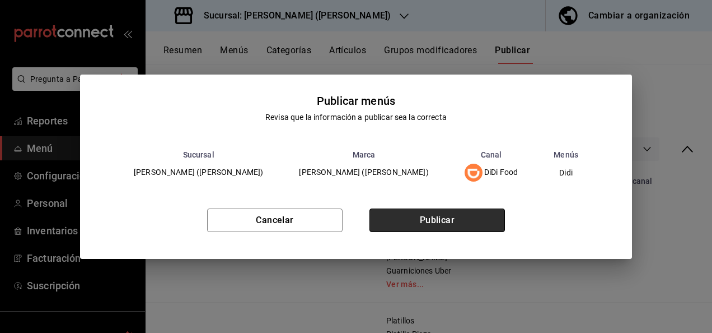
click at [454, 227] on button "Publicar" at bounding box center [436, 220] width 135 height 24
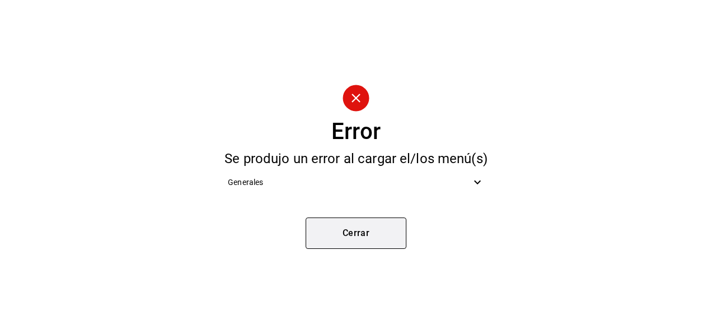
click at [364, 236] on button "Cerrar" at bounding box center [356, 232] width 101 height 31
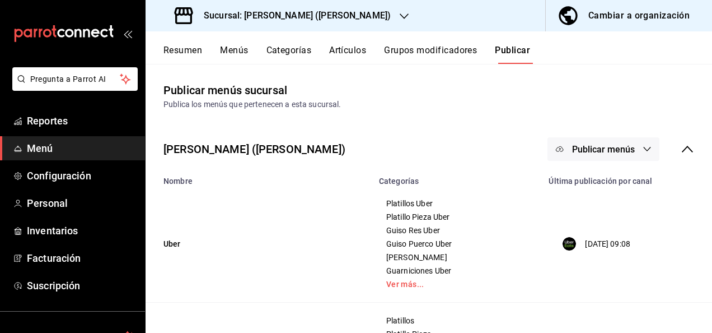
click at [643, 147] on icon "button" at bounding box center [647, 148] width 9 height 9
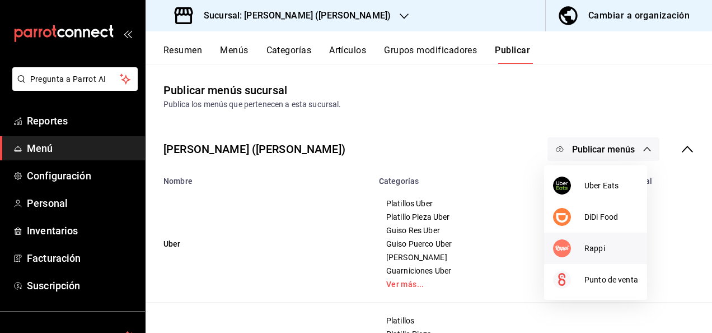
click at [598, 241] on li "Rappi" at bounding box center [595, 247] width 103 height 31
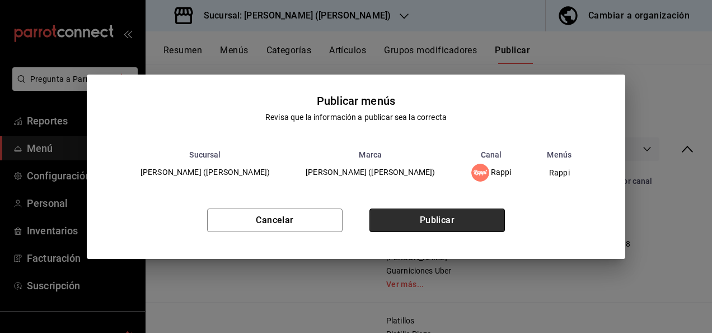
click at [453, 217] on button "Publicar" at bounding box center [436, 220] width 135 height 24
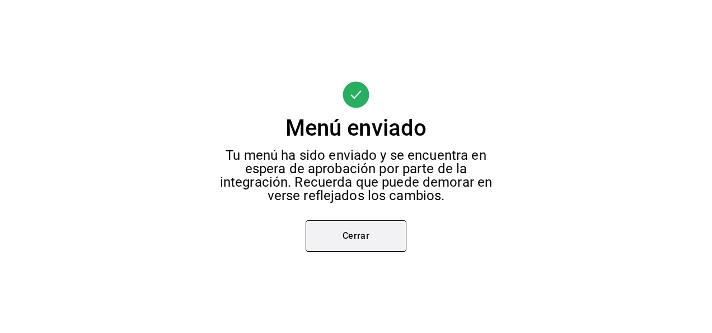
click at [352, 229] on button "Cerrar" at bounding box center [356, 235] width 101 height 31
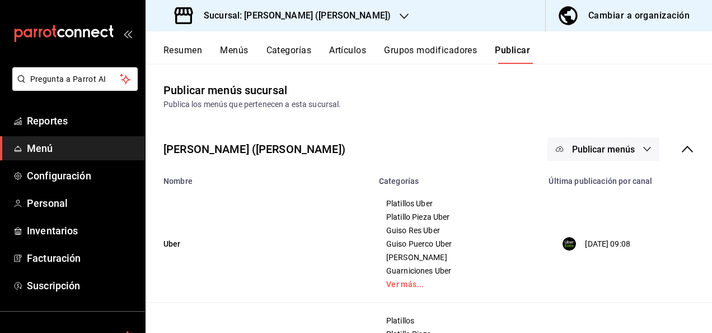
click at [619, 147] on span "Publicar menús" at bounding box center [603, 149] width 63 height 11
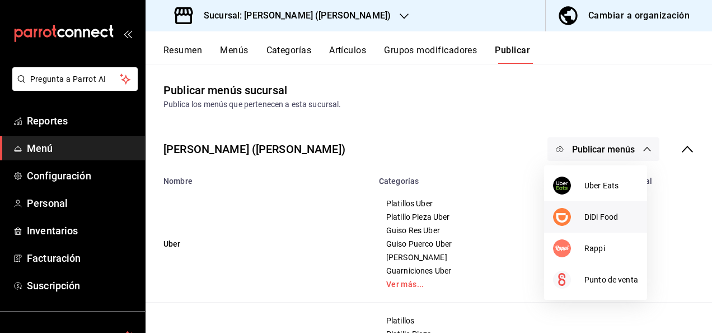
click at [598, 213] on span "DiDi Food" at bounding box center [611, 217] width 54 height 12
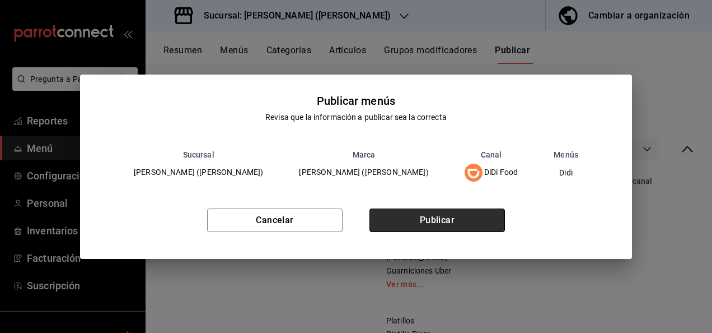
click at [452, 227] on button "Publicar" at bounding box center [436, 220] width 135 height 24
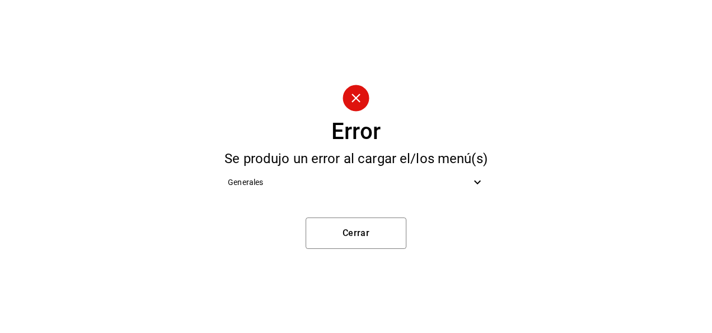
click at [478, 185] on icon at bounding box center [477, 181] width 13 height 13
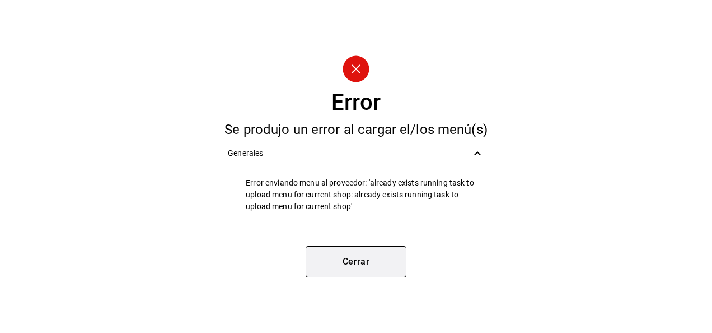
click at [357, 260] on button "Cerrar" at bounding box center [356, 261] width 101 height 31
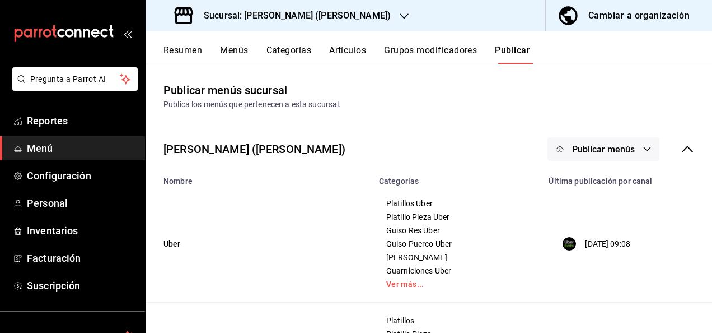
click at [591, 149] on span "Publicar menús" at bounding box center [603, 149] width 63 height 11
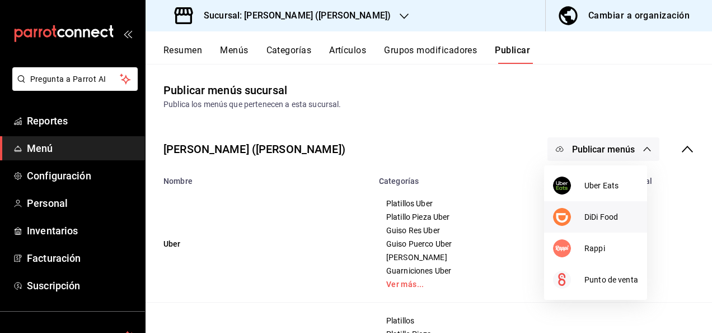
click at [598, 221] on span "DiDi Food" at bounding box center [611, 217] width 54 height 12
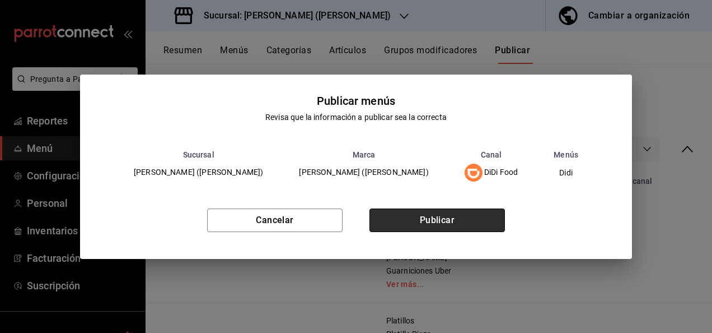
click at [457, 221] on button "Publicar" at bounding box center [436, 220] width 135 height 24
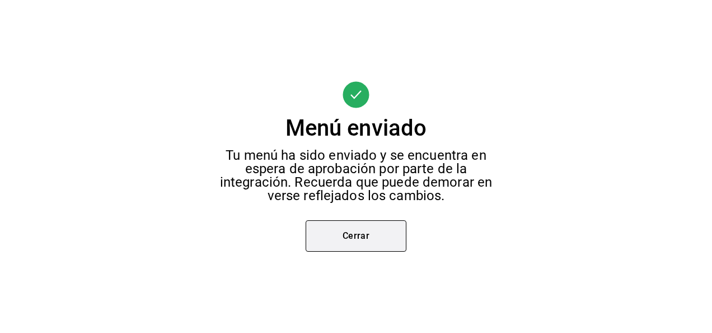
click at [359, 236] on button "Cerrar" at bounding box center [356, 235] width 101 height 31
